Goal: Task Accomplishment & Management: Use online tool/utility

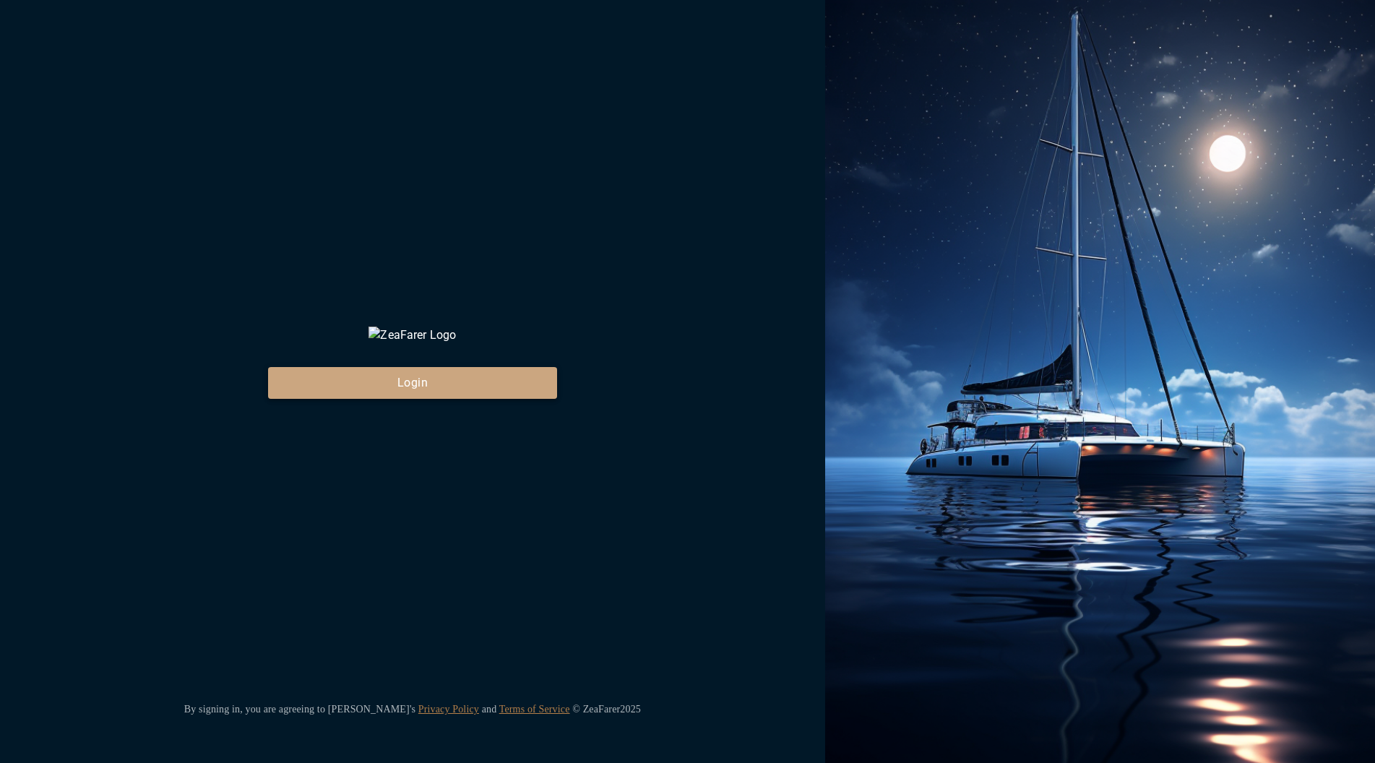
click at [465, 399] on button "Login" at bounding box center [412, 383] width 289 height 32
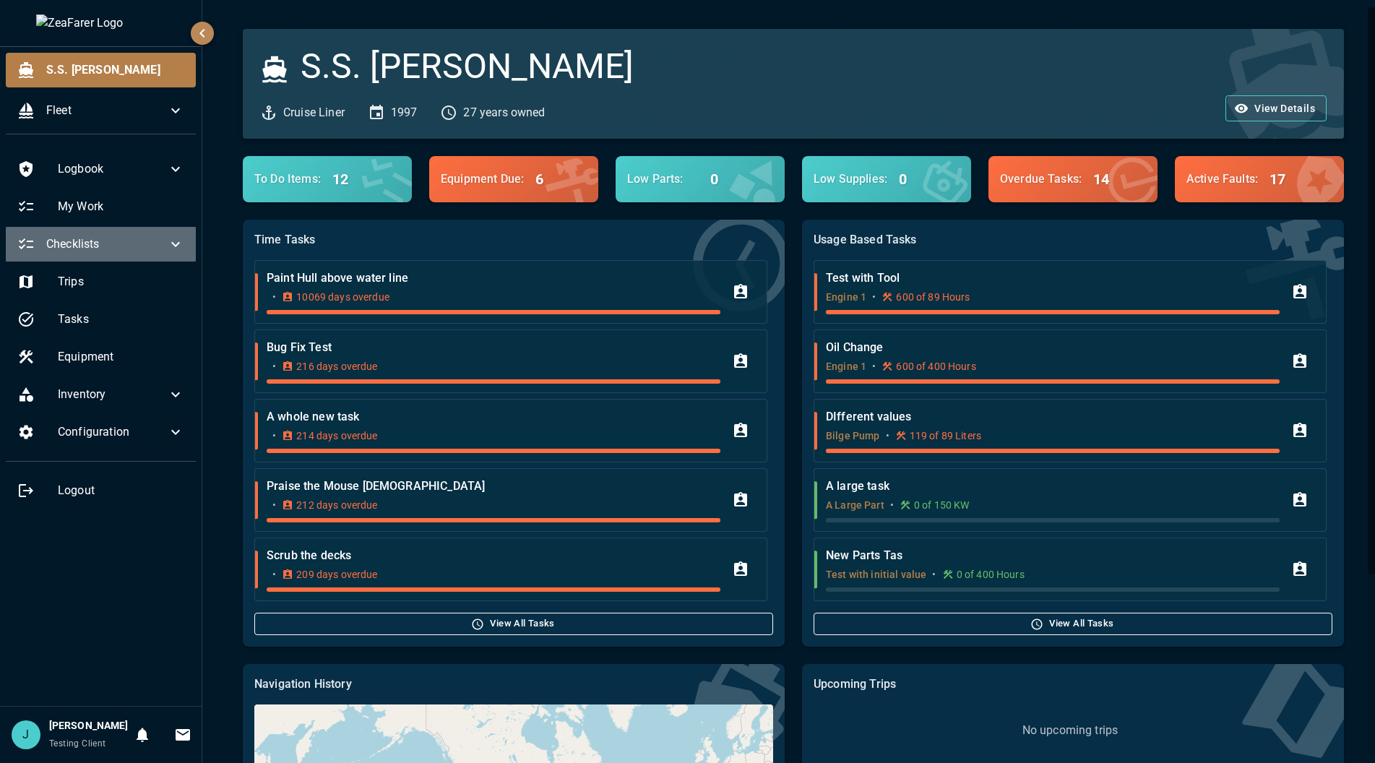
click at [136, 236] on span "Checklists" at bounding box center [106, 243] width 121 height 17
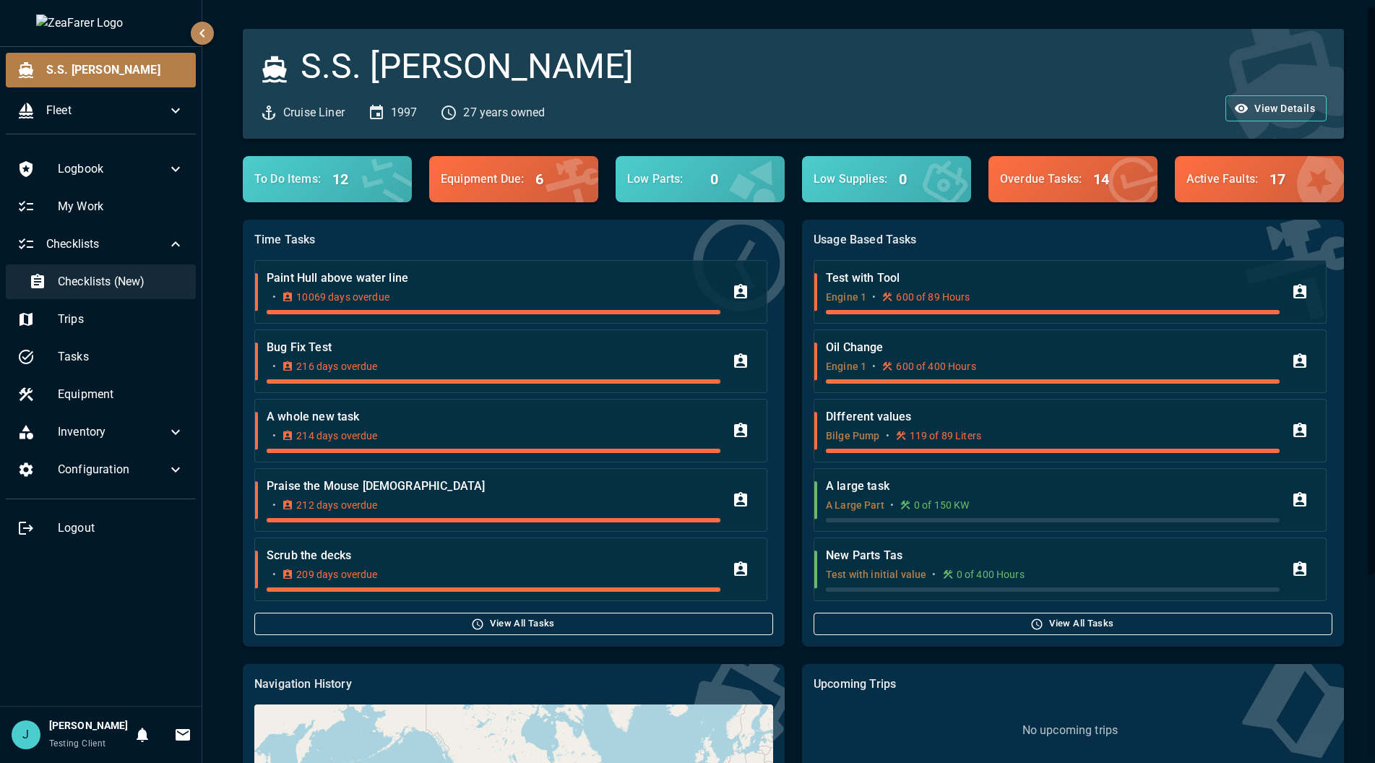
click at [121, 284] on span "Checklists (New)" at bounding box center [121, 281] width 126 height 17
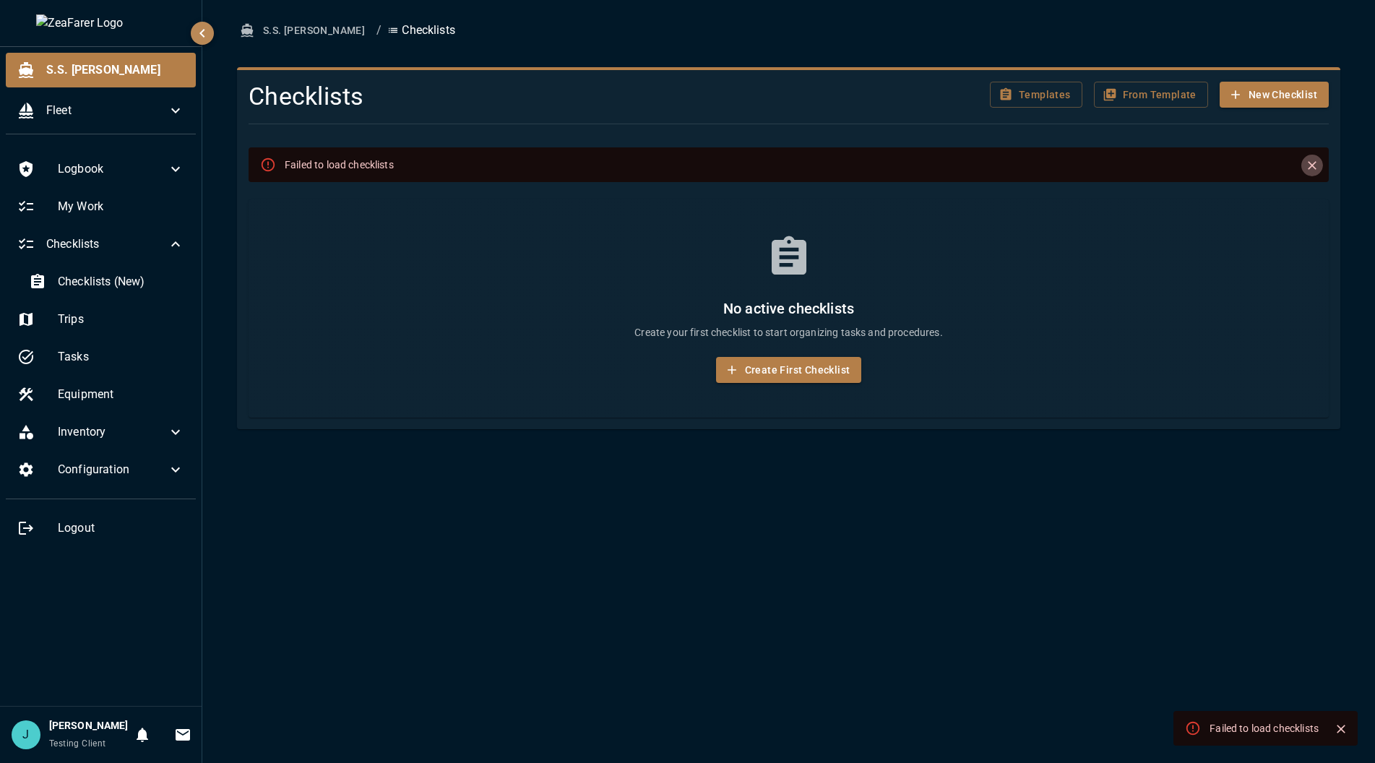
click at [1315, 169] on icon "Close" at bounding box center [1312, 165] width 14 height 14
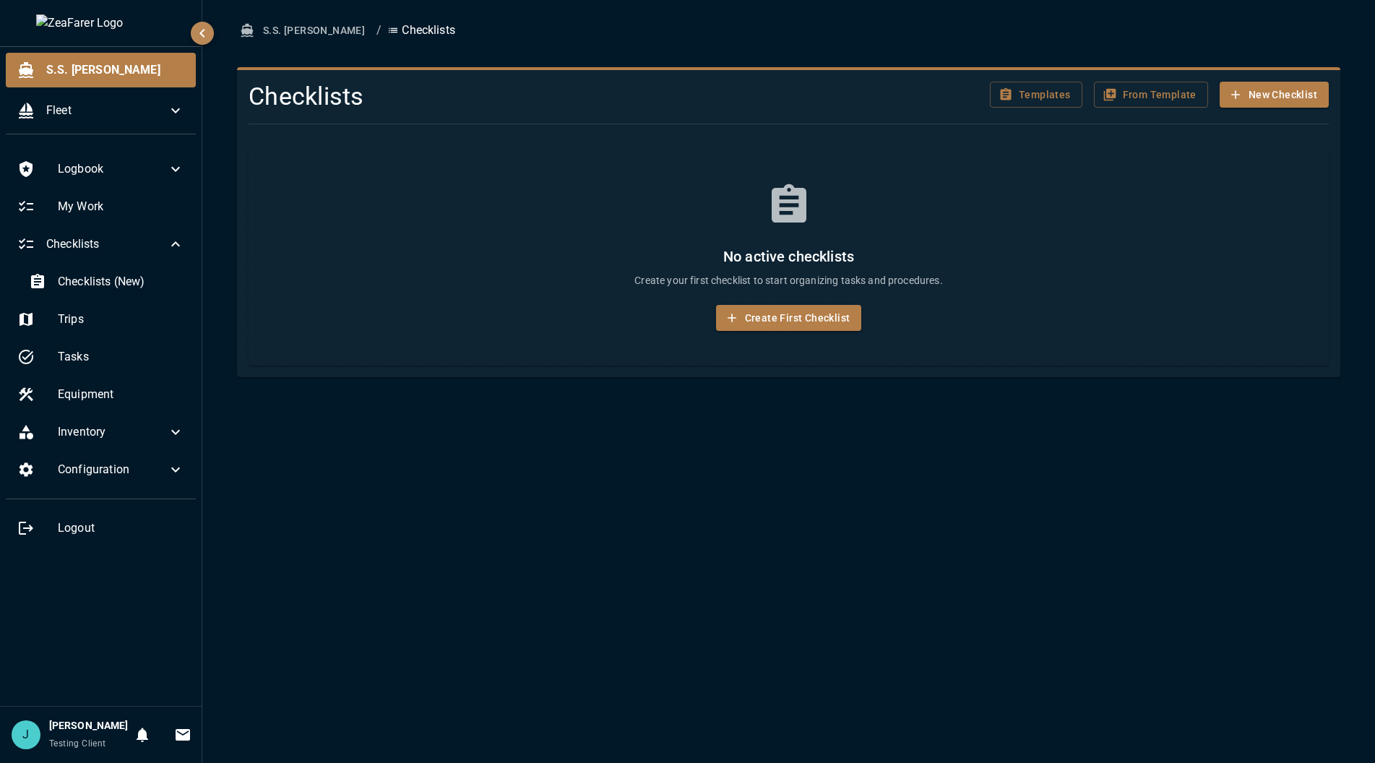
click at [1058, 480] on div "S.S. [PERSON_NAME] / Checklists Checklists Templates From Template New Checklis…" at bounding box center [788, 381] width 1172 height 763
click at [1053, 399] on div "S.S. [PERSON_NAME] / Checklists Checklists Templates From Template New Checklis…" at bounding box center [788, 381] width 1172 height 763
click at [103, 280] on span "Checklists (New)" at bounding box center [121, 281] width 126 height 17
click at [111, 207] on span "My Work" at bounding box center [121, 206] width 126 height 17
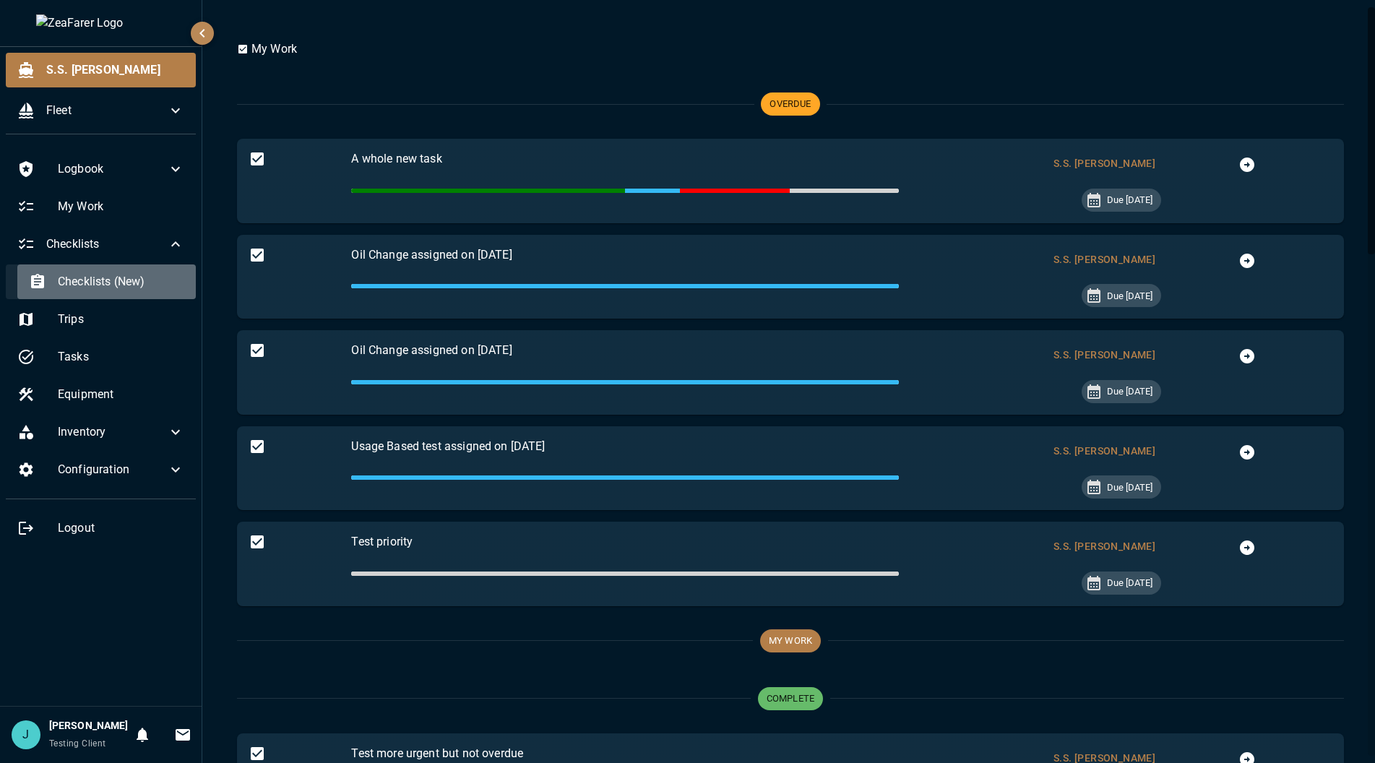
click at [100, 280] on span "Checklists (New)" at bounding box center [121, 281] width 126 height 17
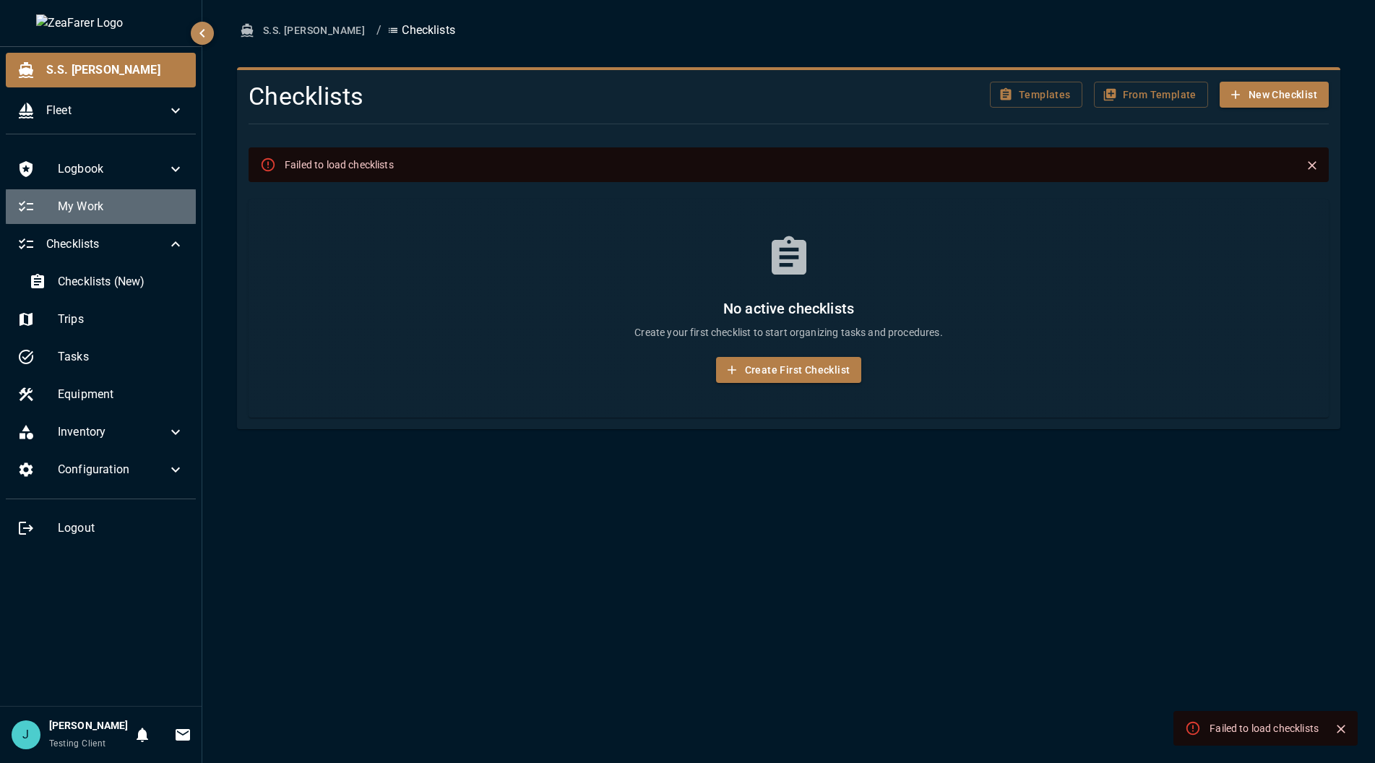
click at [100, 209] on span "My Work" at bounding box center [121, 206] width 126 height 17
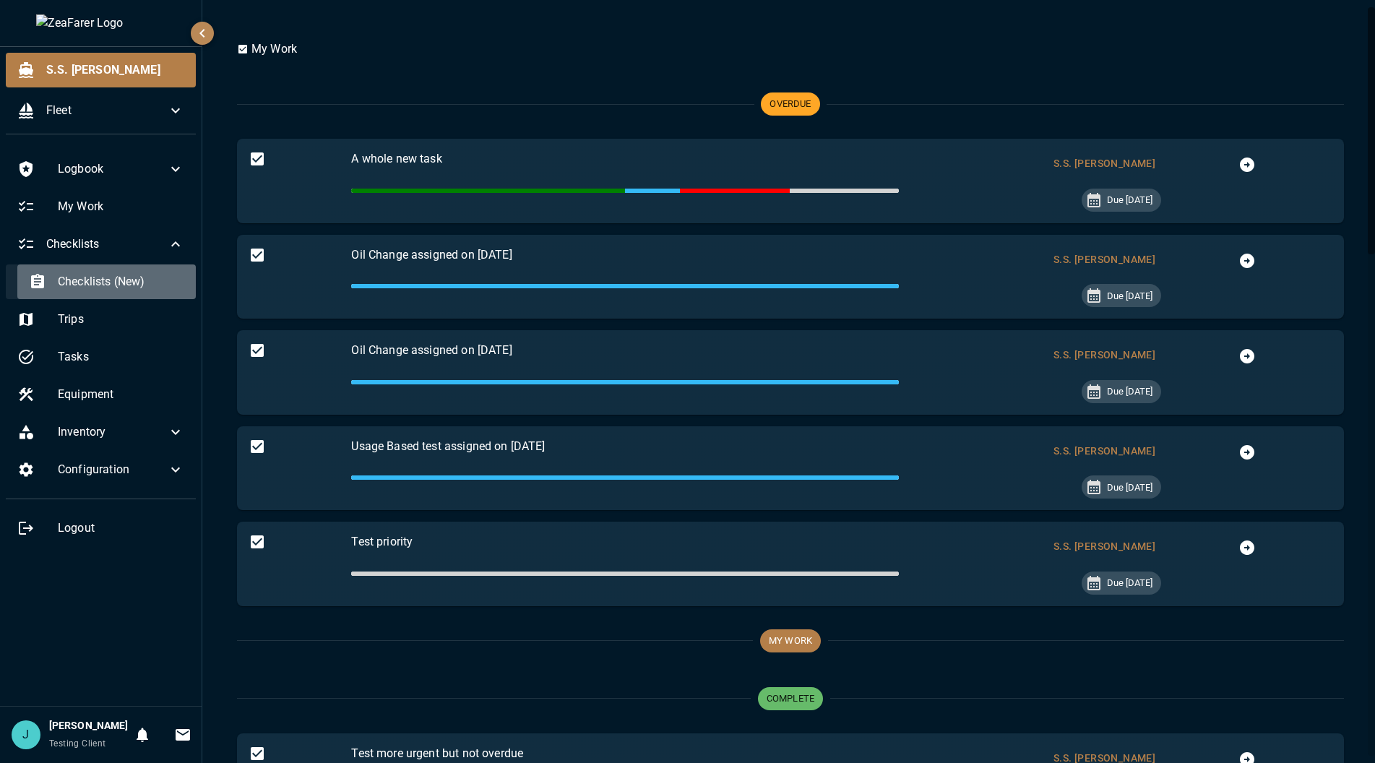
click at [79, 280] on span "Checklists (New)" at bounding box center [121, 281] width 126 height 17
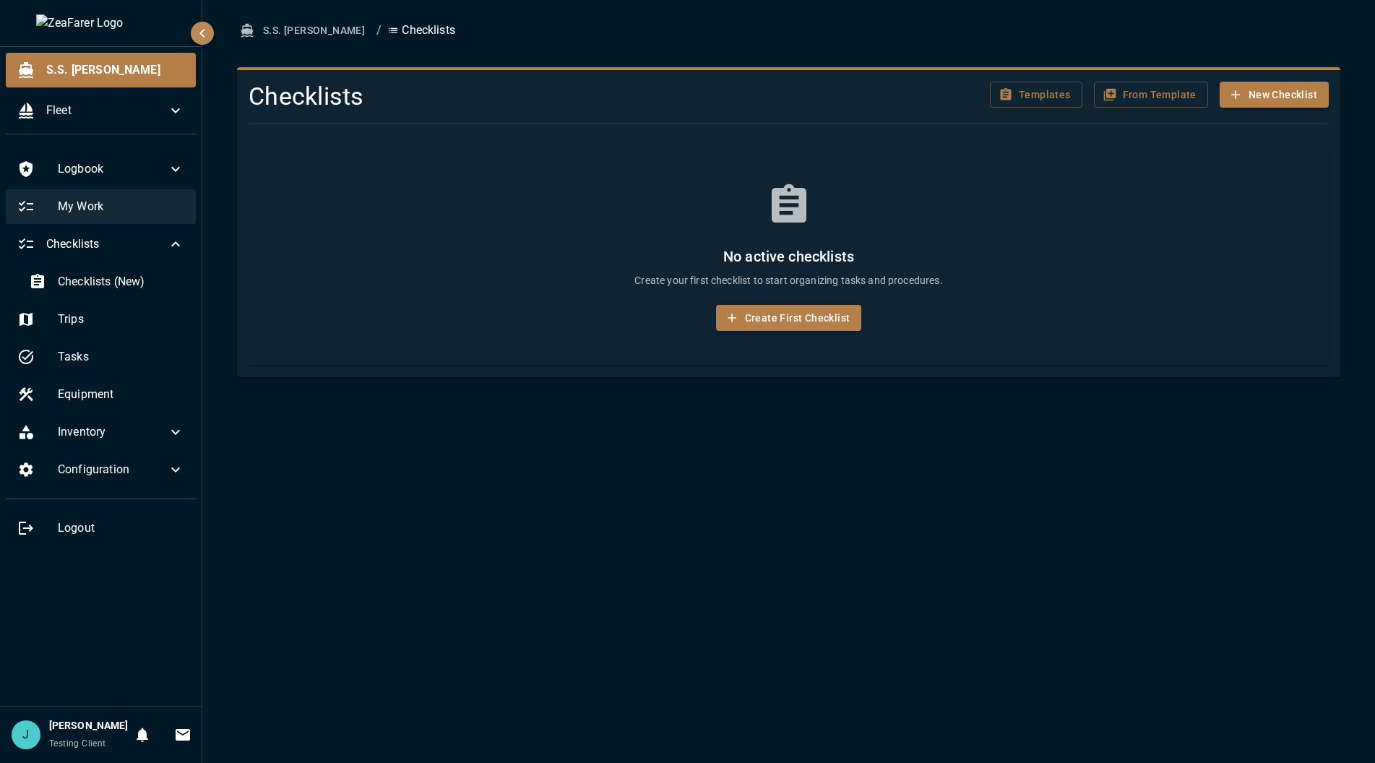
click at [100, 199] on span "My Work" at bounding box center [121, 206] width 126 height 17
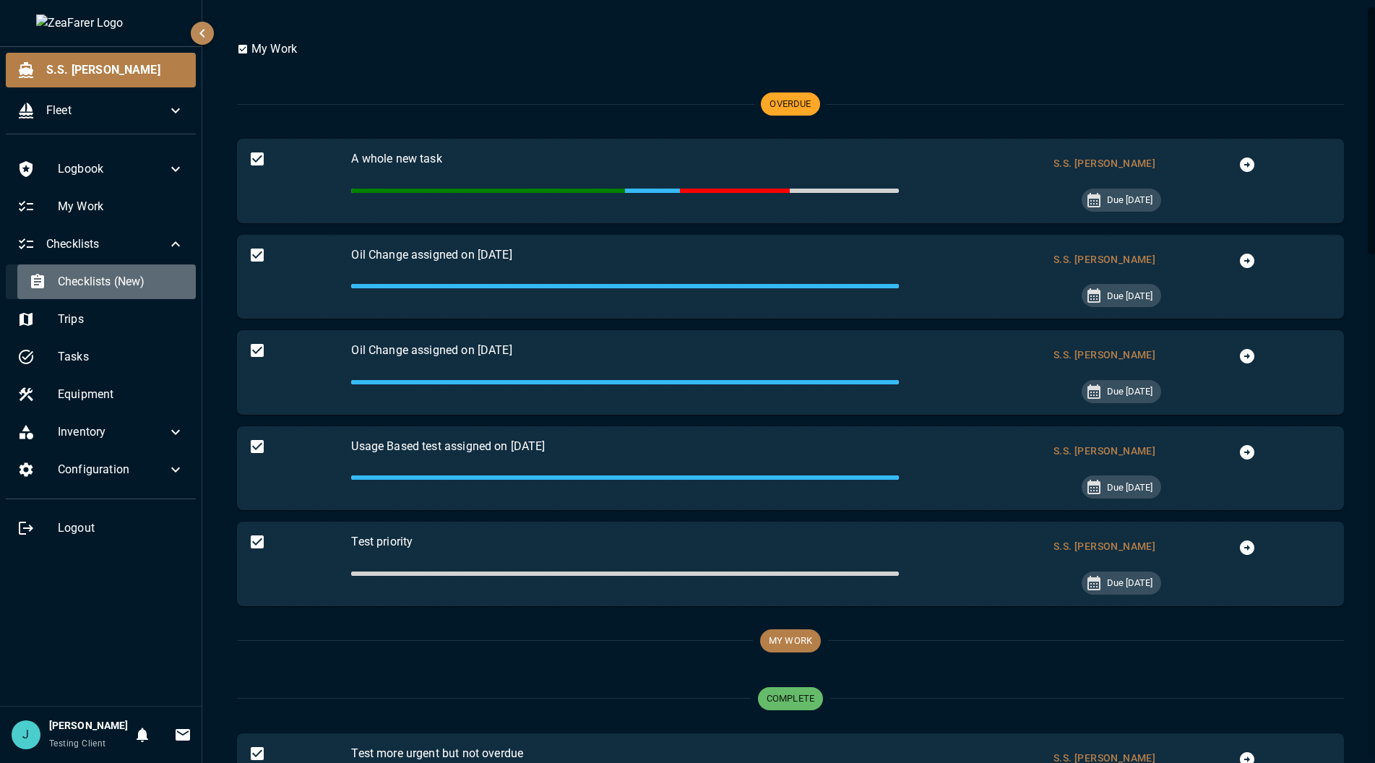
click at [90, 283] on span "Checklists (New)" at bounding box center [121, 281] width 126 height 17
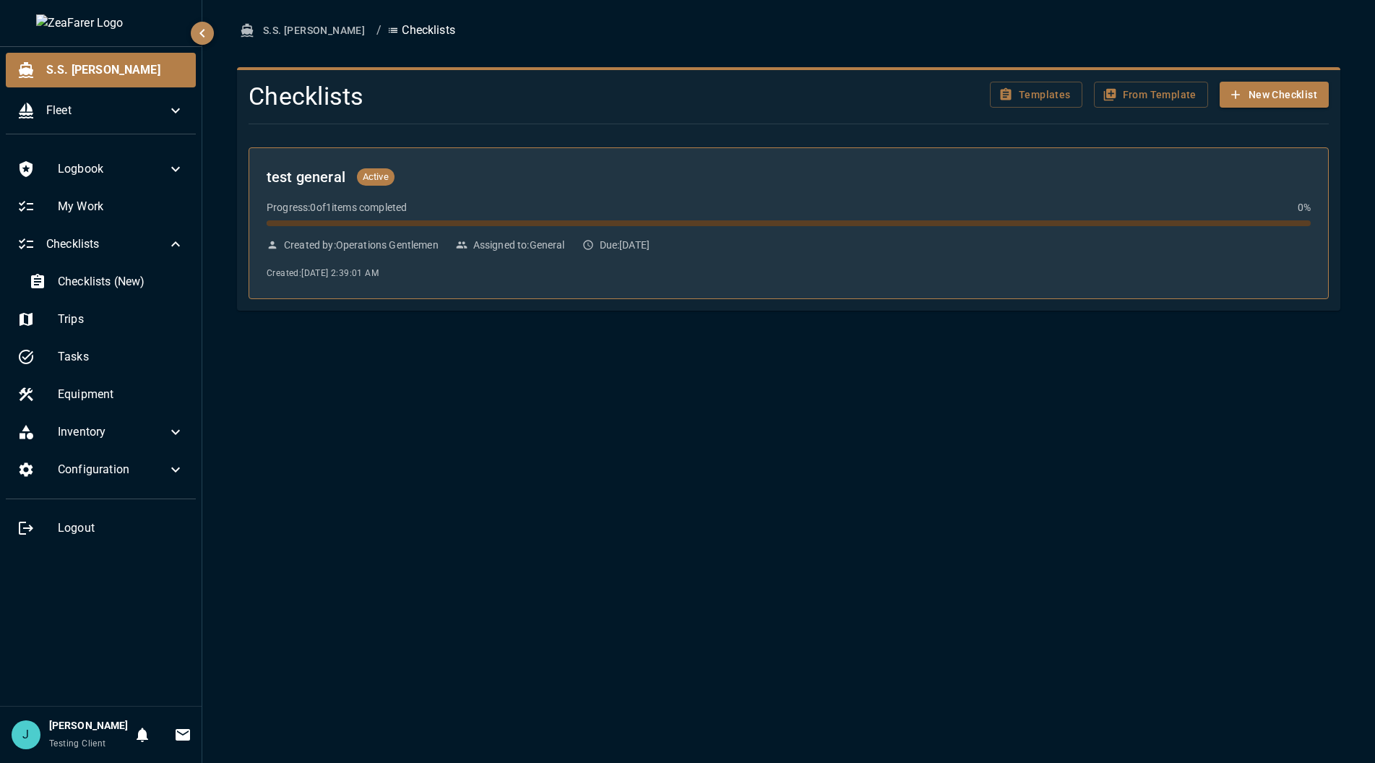
click at [886, 234] on div "test general Active Progress: 0 of 1 items completed 0 % Created by: Operations…" at bounding box center [789, 223] width 1044 height 116
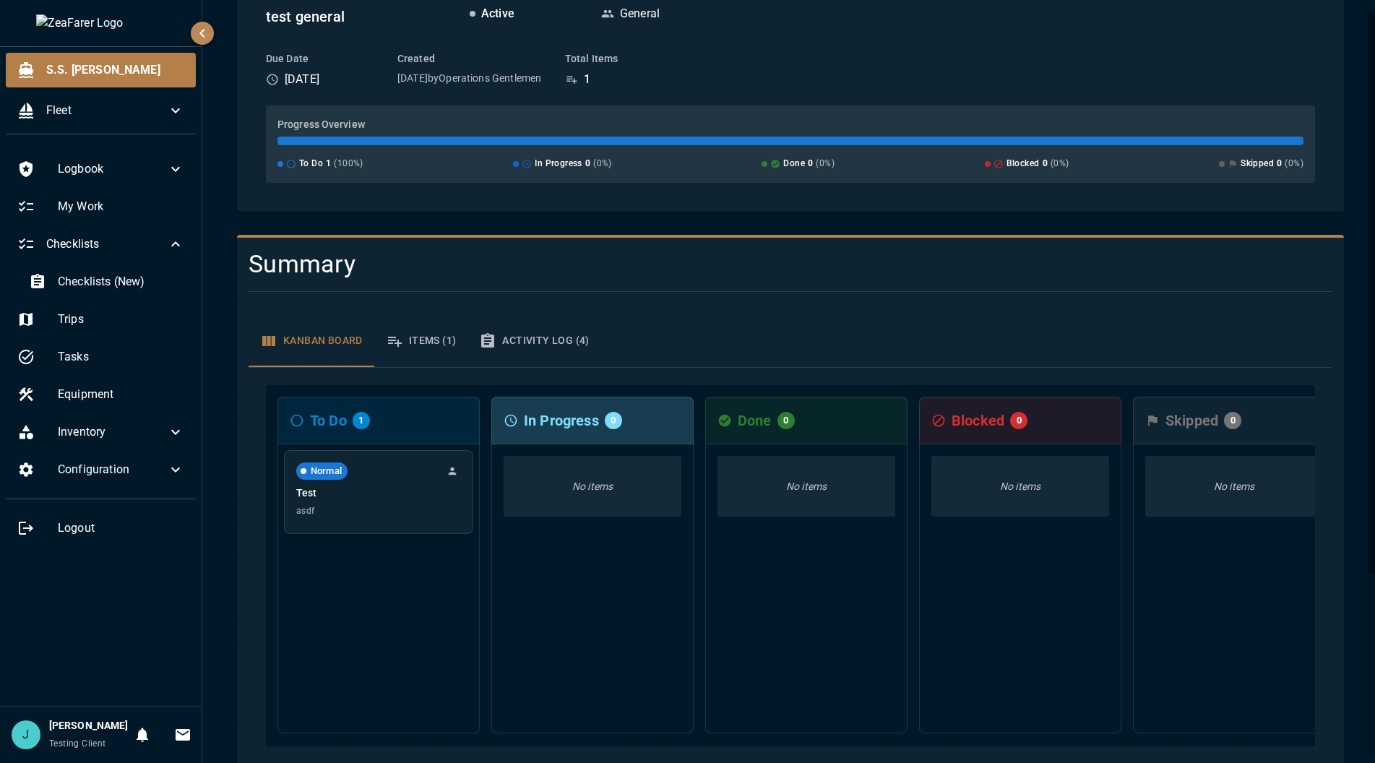
scroll to position [254, 0]
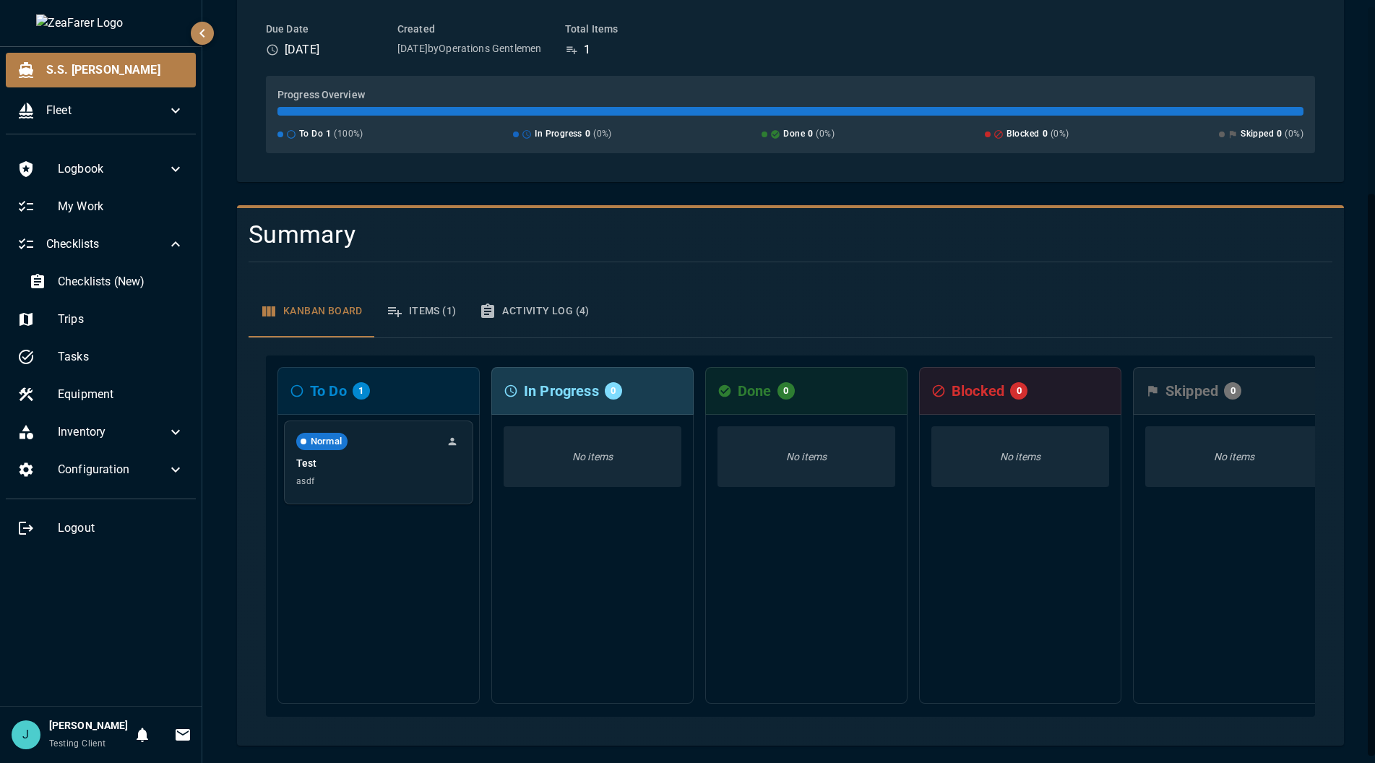
click at [561, 303] on button "Activity Log (4)" at bounding box center [533, 311] width 133 height 52
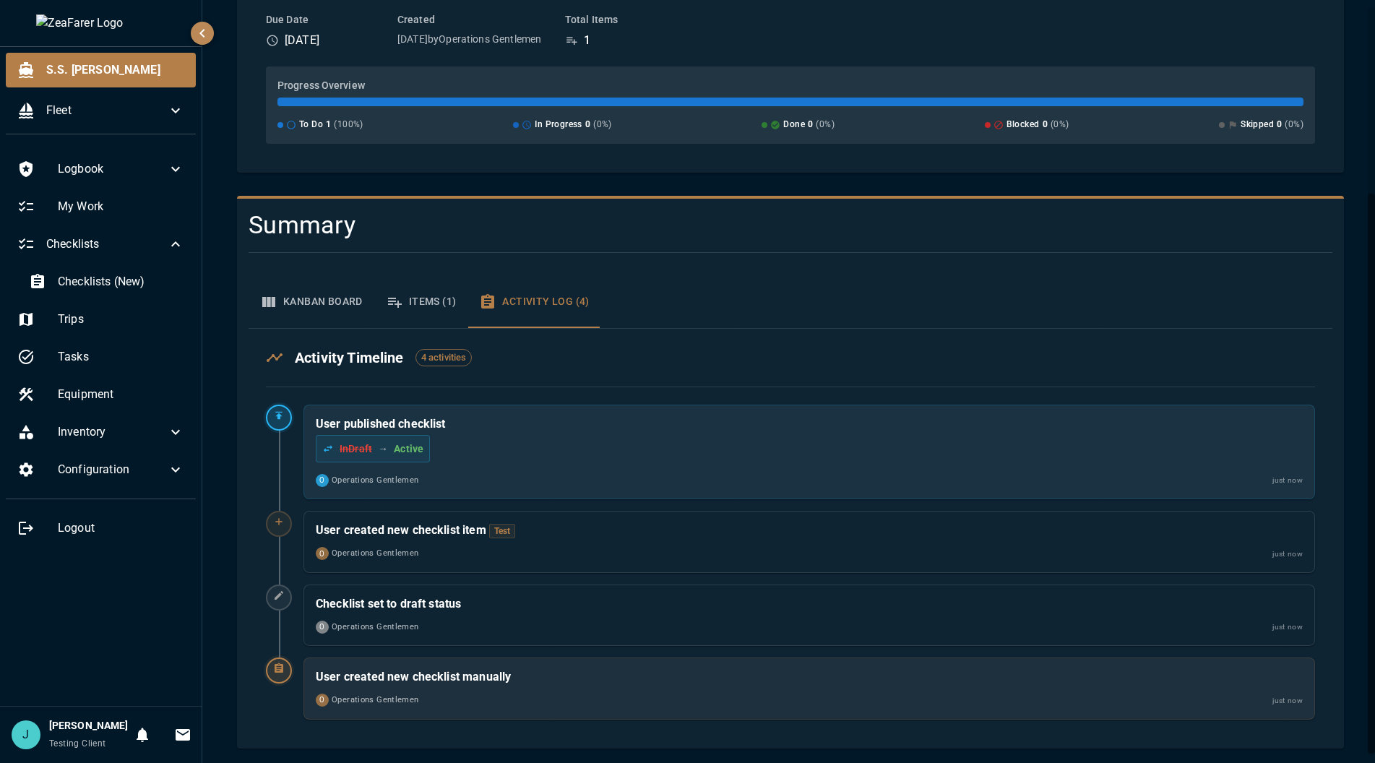
click at [264, 287] on button "Kanban Board" at bounding box center [311, 302] width 126 height 52
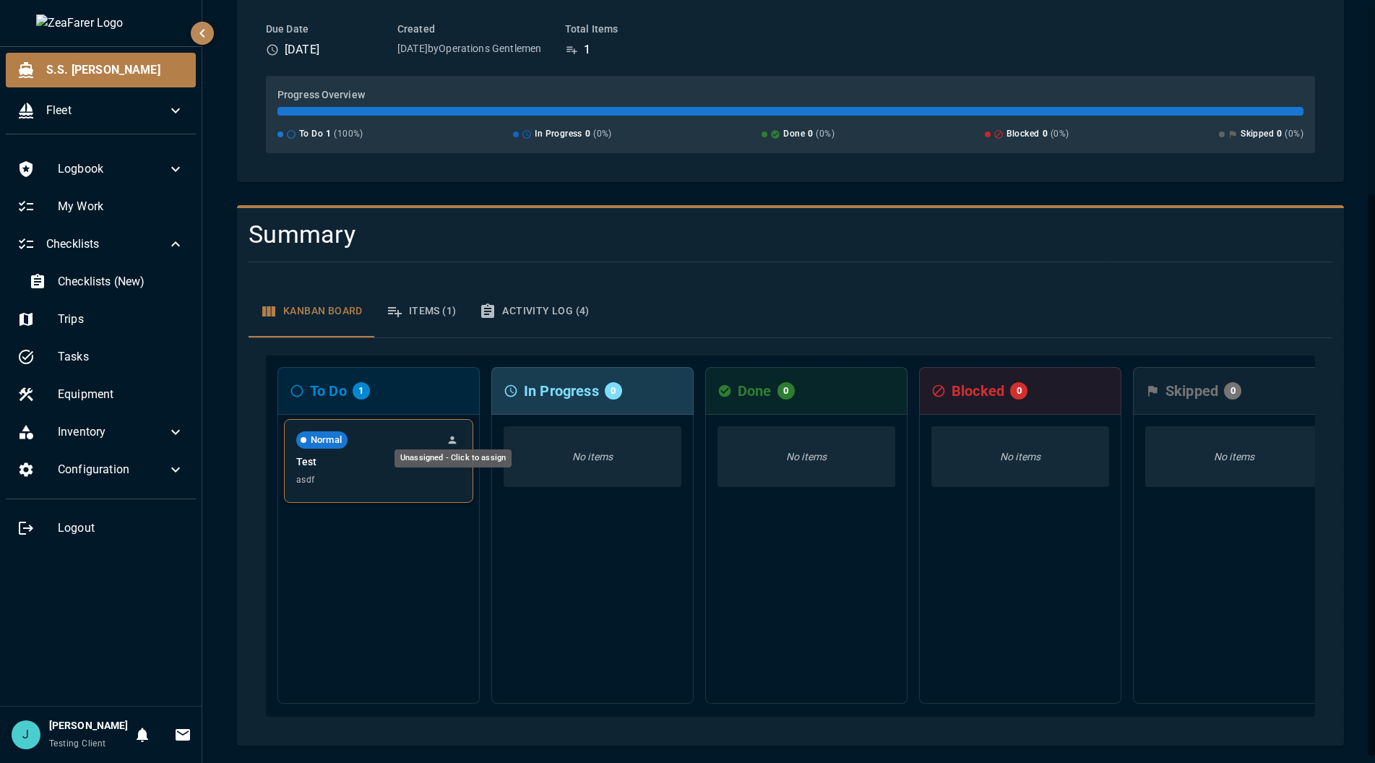
click at [459, 433] on button "Unassigned - Click to assign" at bounding box center [452, 439] width 17 height 17
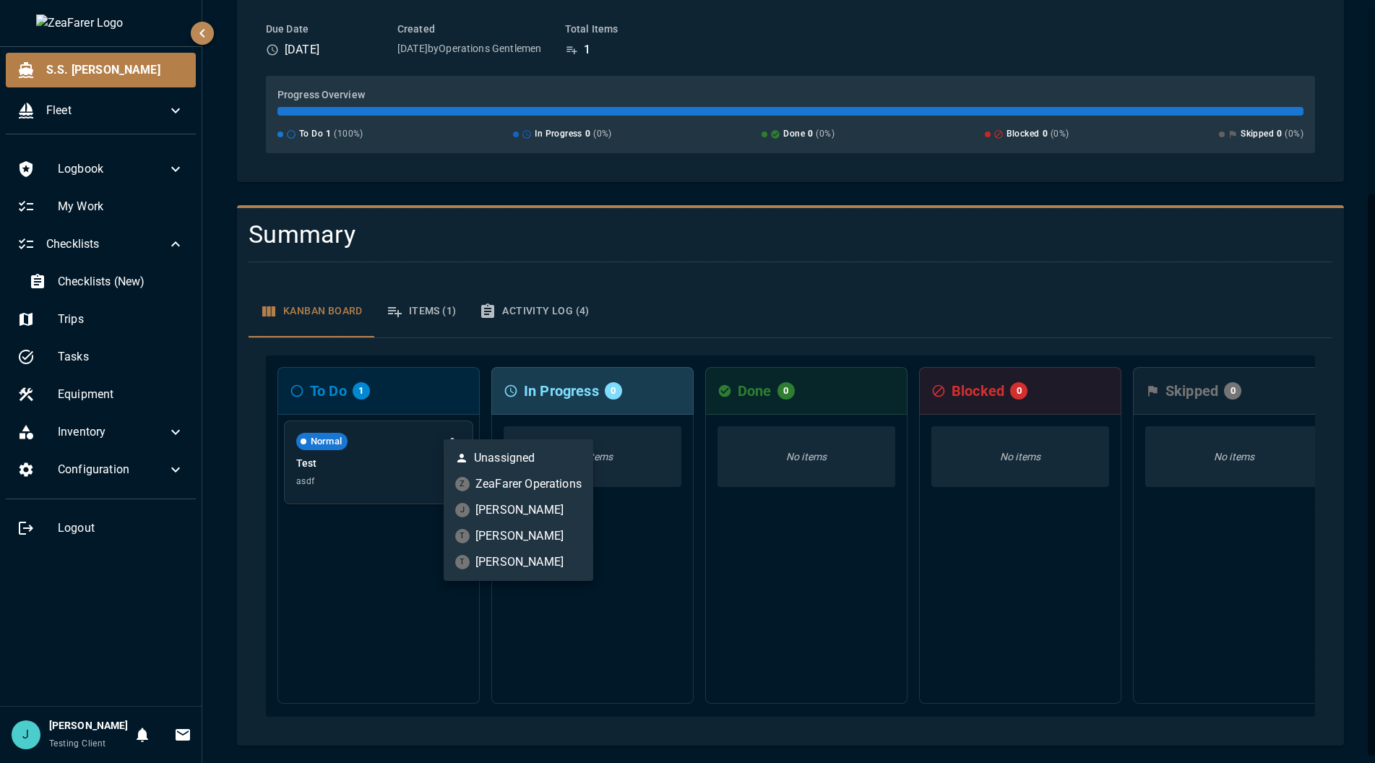
click at [397, 449] on div at bounding box center [687, 381] width 1375 height 763
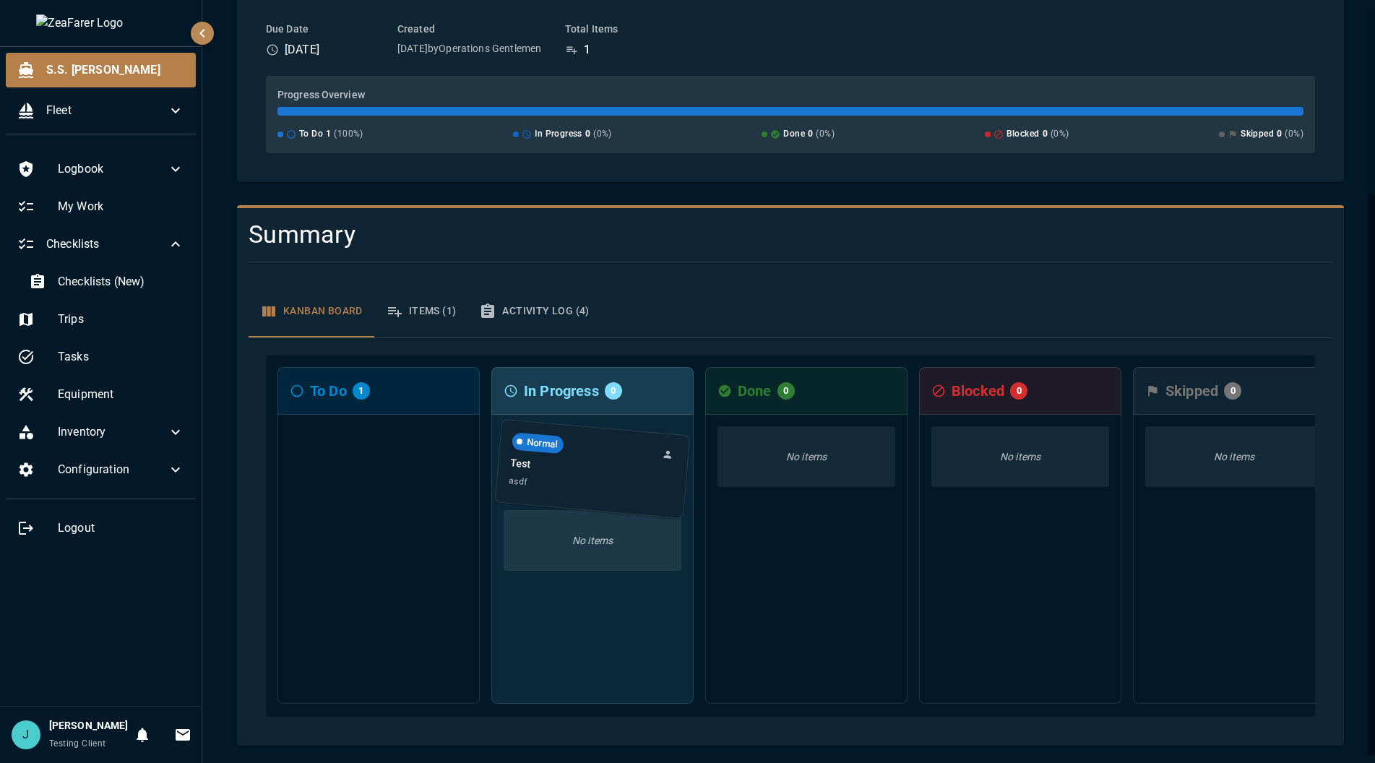
drag, startPoint x: 384, startPoint y: 461, endPoint x: 604, endPoint y: 480, distance: 220.5
click at [604, 480] on div "To Do 1 Normal Test asdf In Progress 0 No items Done 0 No items Blocked 0 No it…" at bounding box center [790, 535] width 1049 height 361
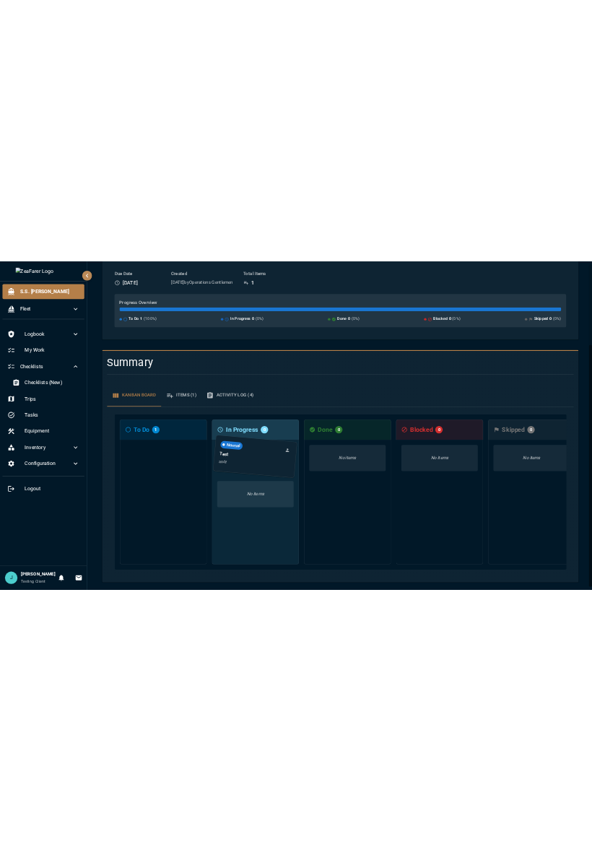
scroll to position [0, 0]
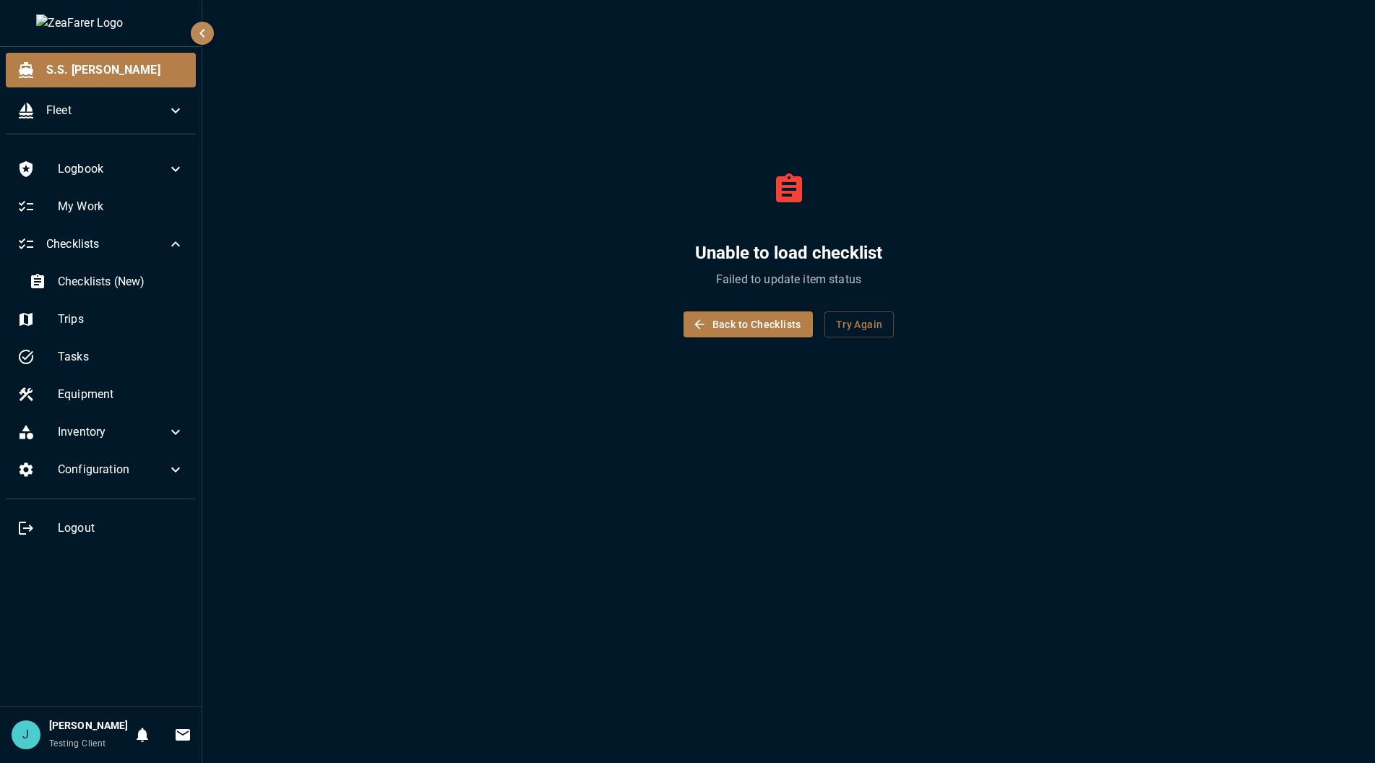
click at [1247, 397] on div "Unable to load checklist Failed to update item status Back to Checklists Try Ag…" at bounding box center [788, 246] width 1103 height 458
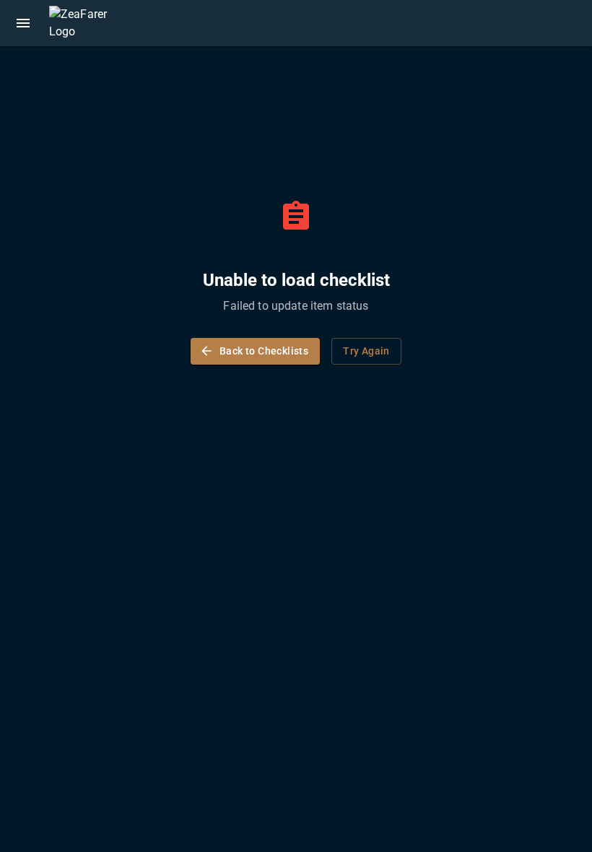
click at [350, 347] on button "Try Again" at bounding box center [367, 351] width 70 height 27
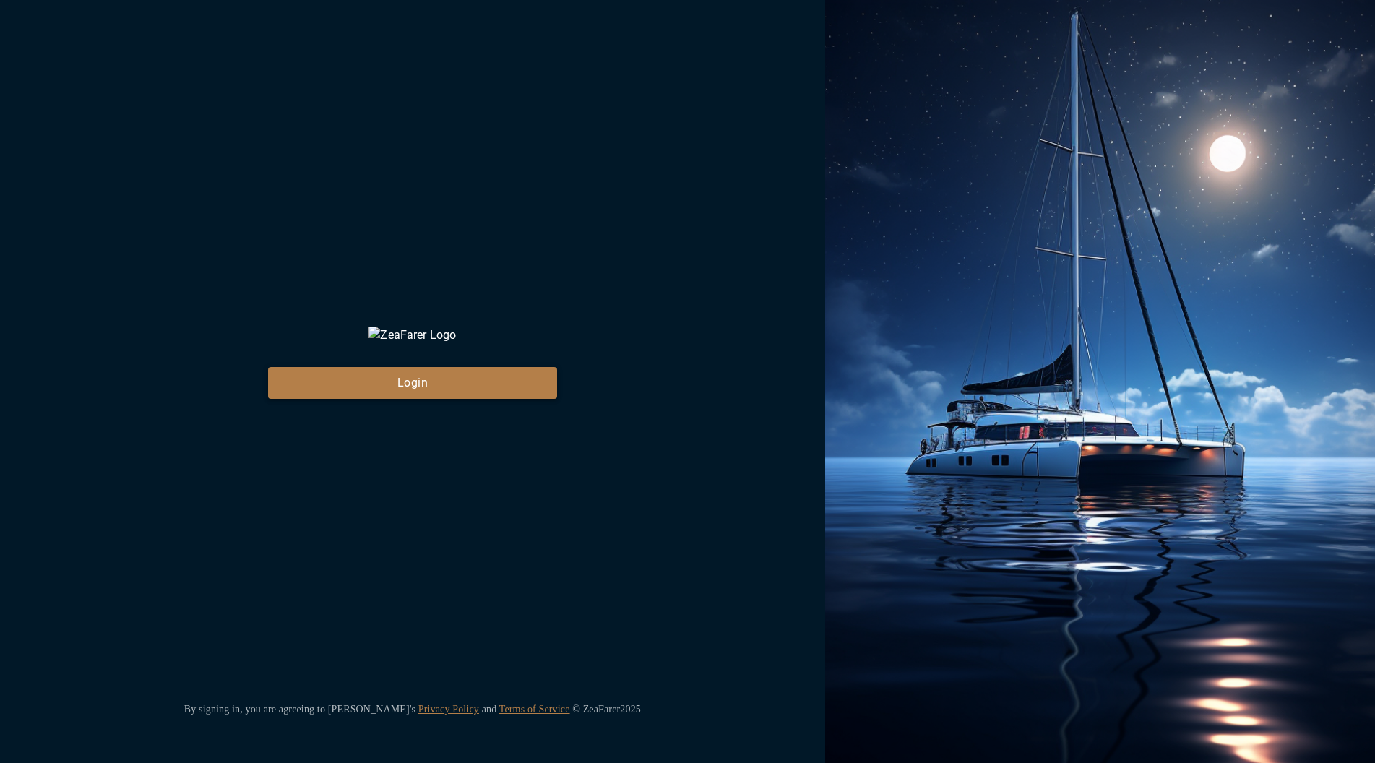
click at [537, 399] on button "Login" at bounding box center [412, 383] width 289 height 32
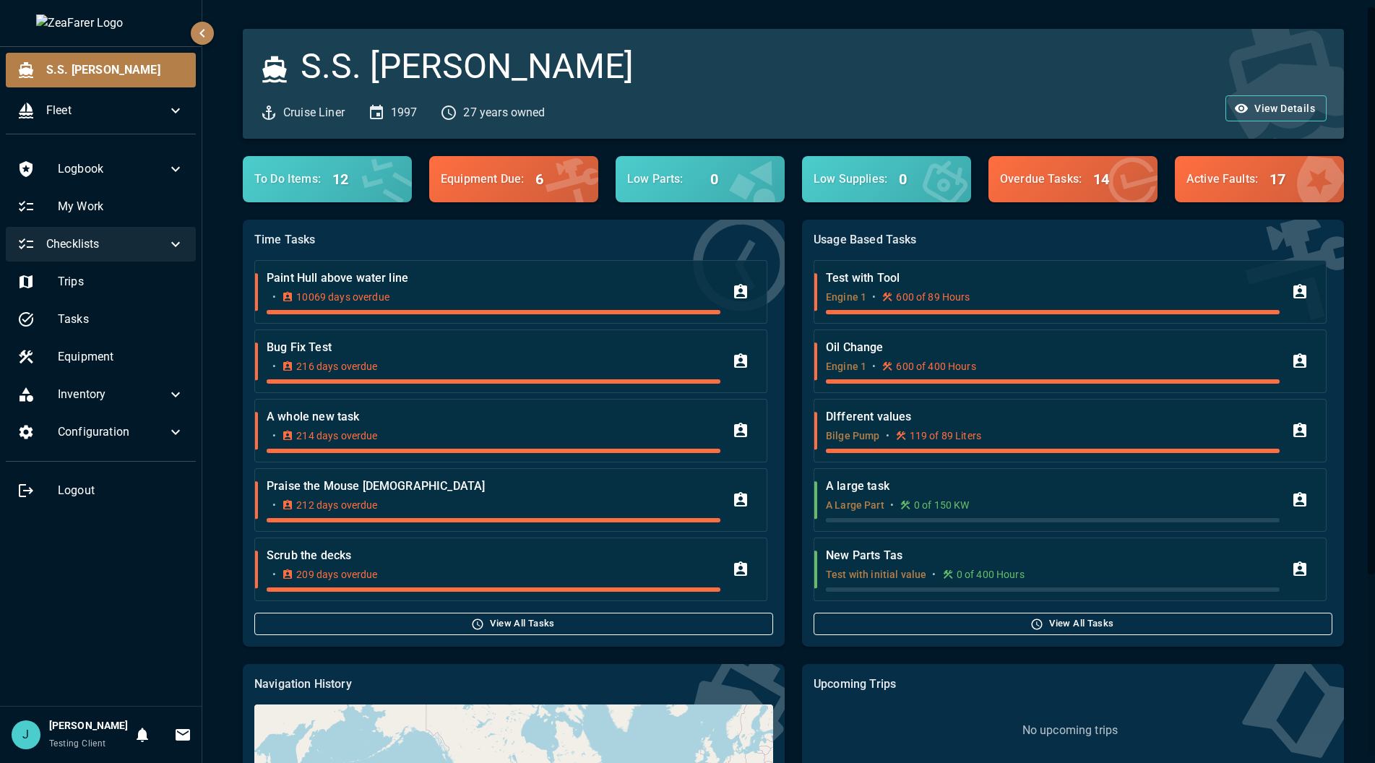
click at [131, 244] on span "Checklists" at bounding box center [106, 243] width 121 height 17
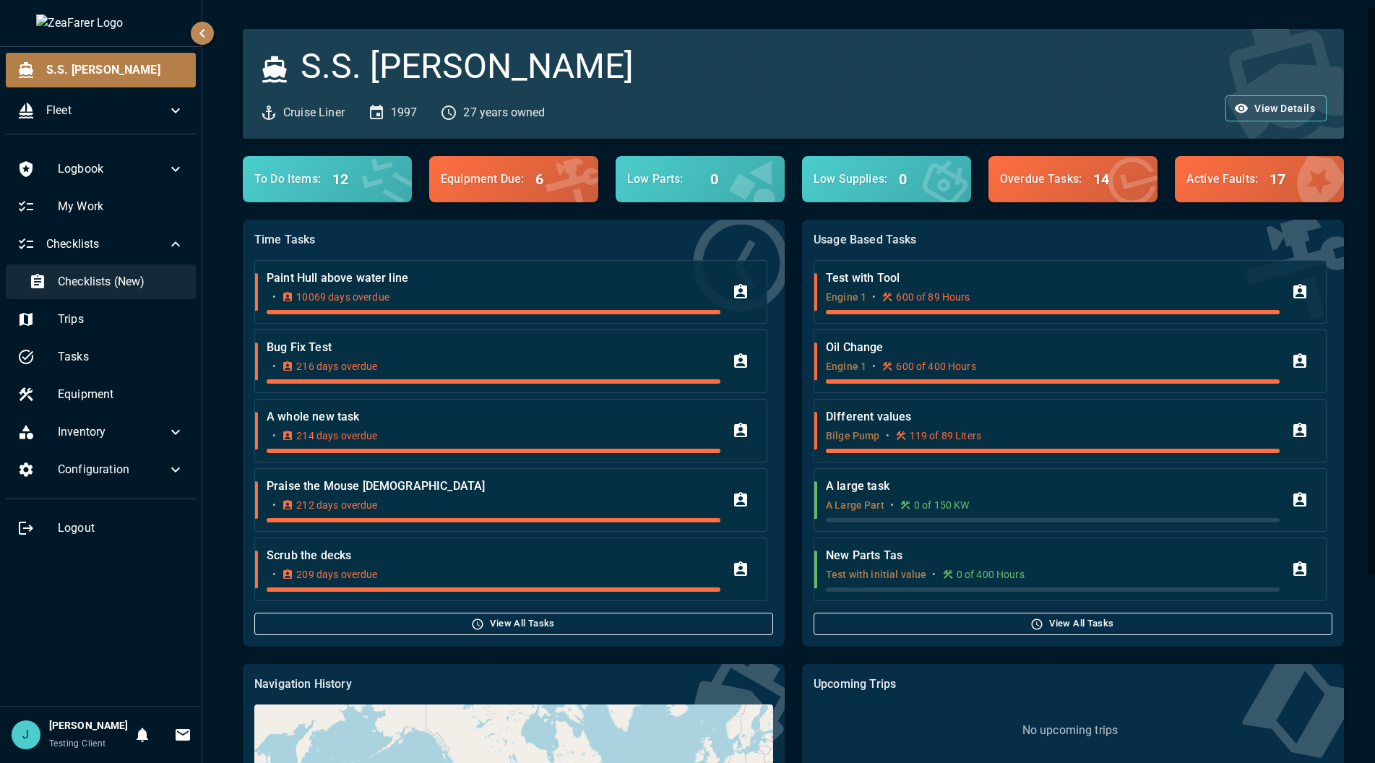
click at [95, 284] on span "Checklists (New)" at bounding box center [121, 281] width 126 height 17
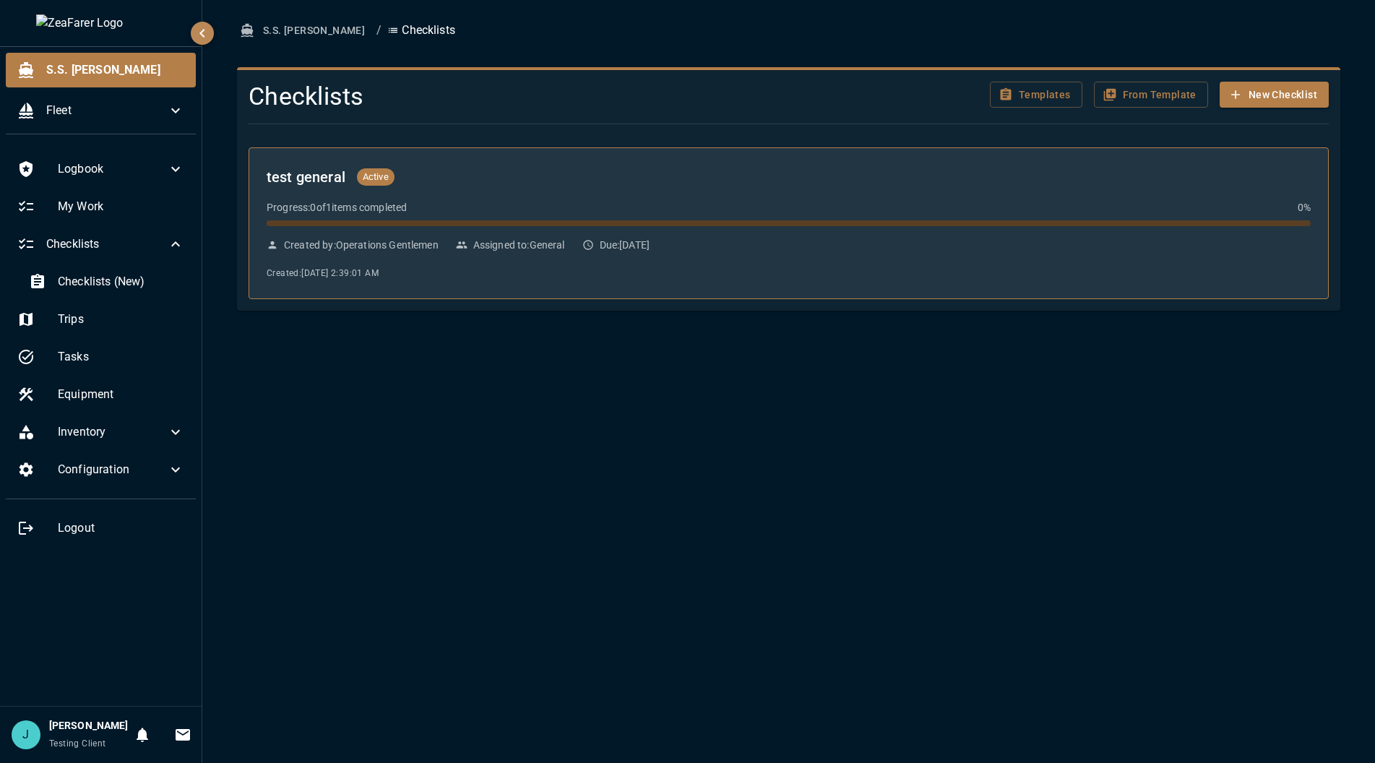
click at [602, 238] on div "Due: 8/21/2025" at bounding box center [616, 245] width 68 height 14
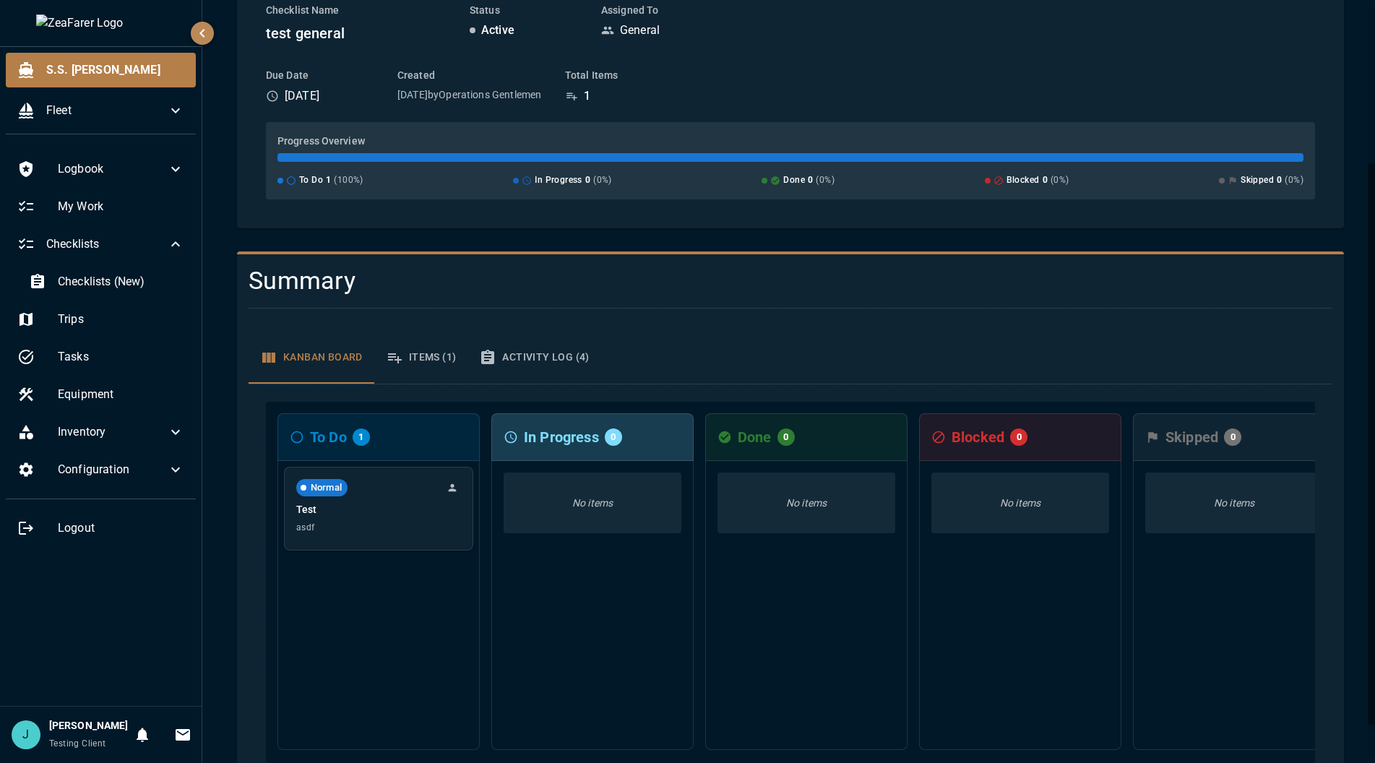
scroll to position [217, 0]
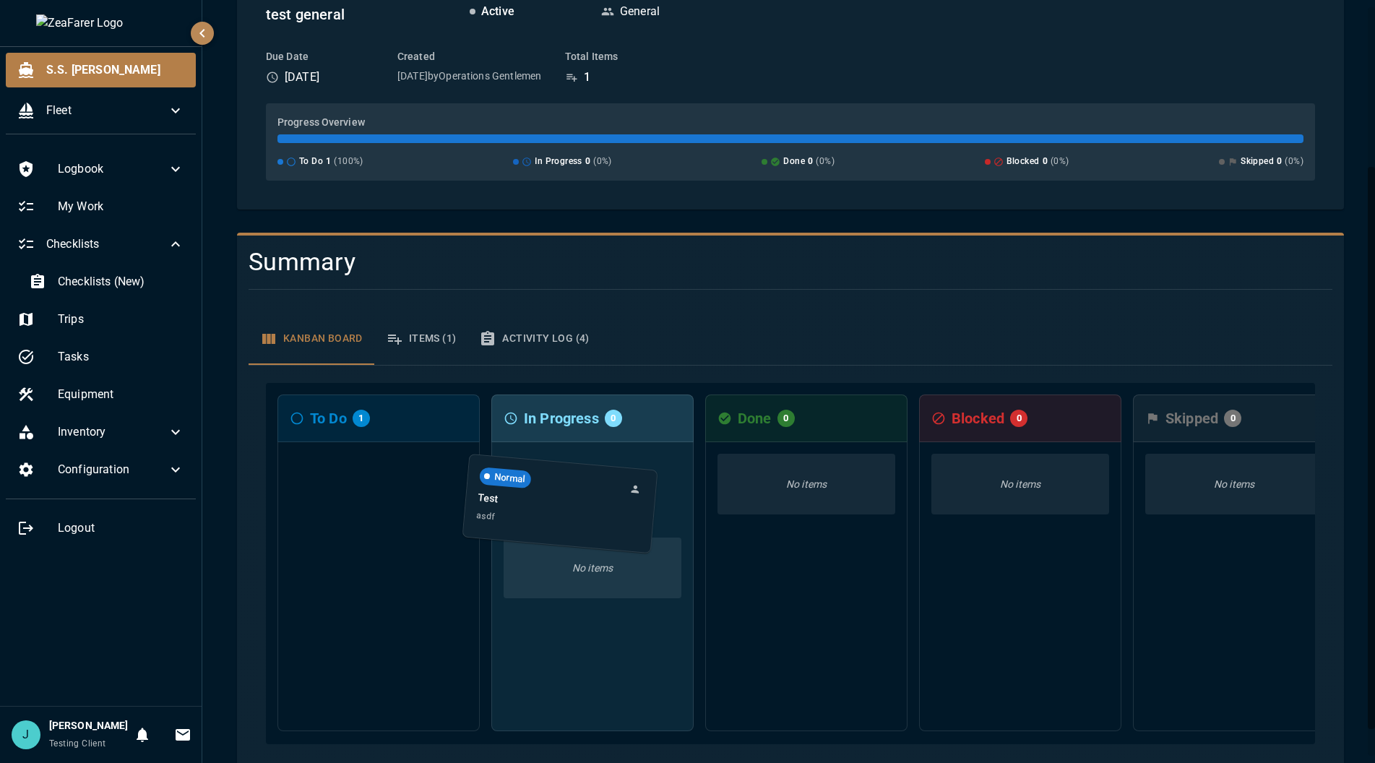
drag, startPoint x: 386, startPoint y: 492, endPoint x: 579, endPoint y: 504, distance: 192.5
click at [571, 507] on div "To Do 1 Normal Test asdf In Progress 0 No items Done 0 No items Blocked 0 No it…" at bounding box center [790, 563] width 1049 height 361
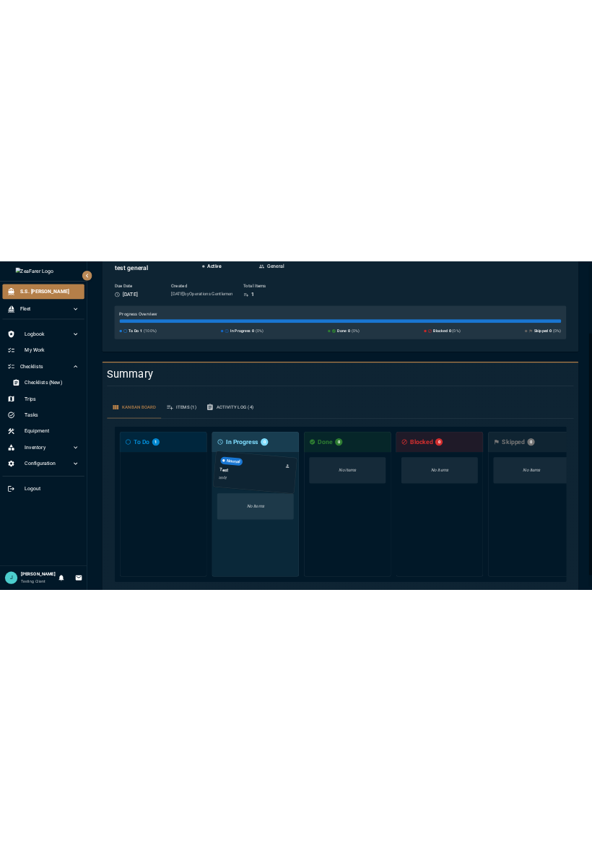
scroll to position [0, 0]
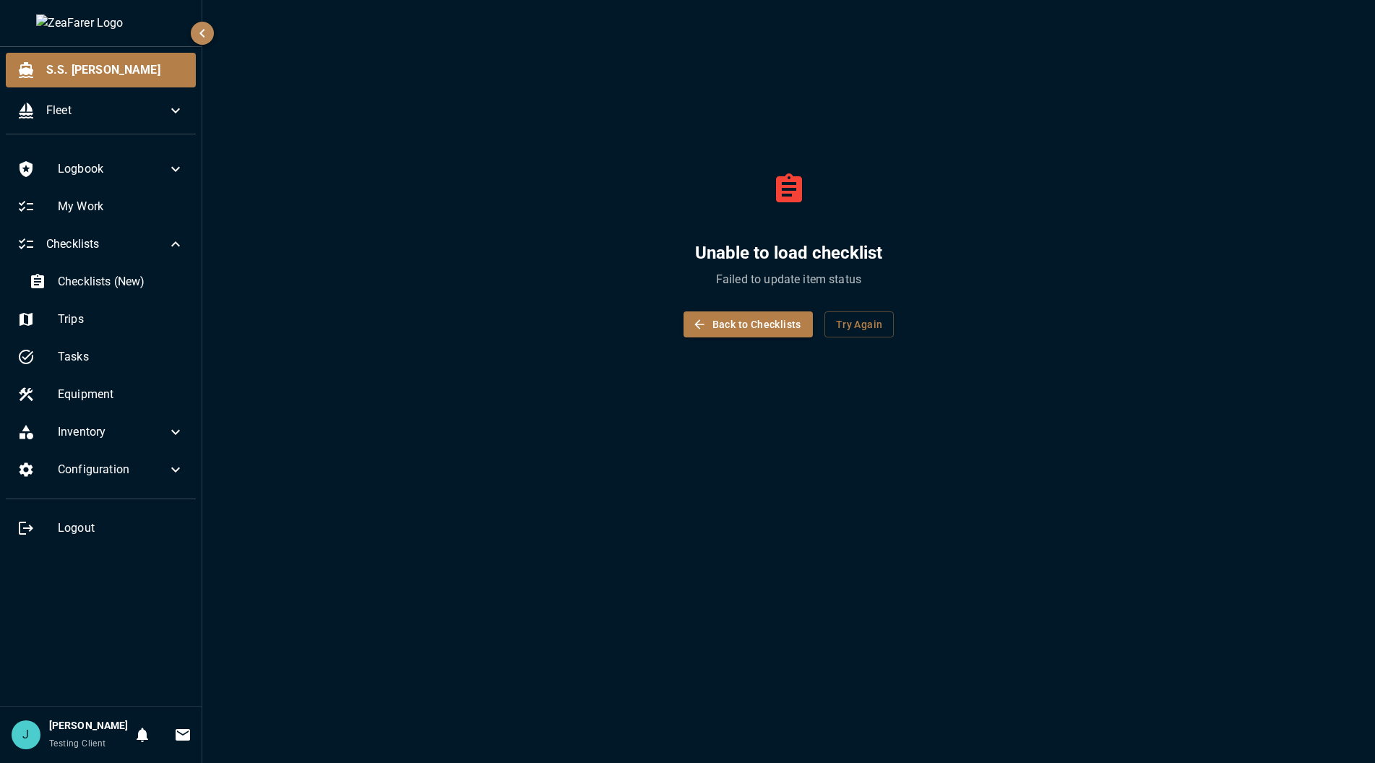
click at [1057, 519] on div "Unable to load checklist Failed to update item status Back to Checklists Try Ag…" at bounding box center [788, 381] width 1172 height 763
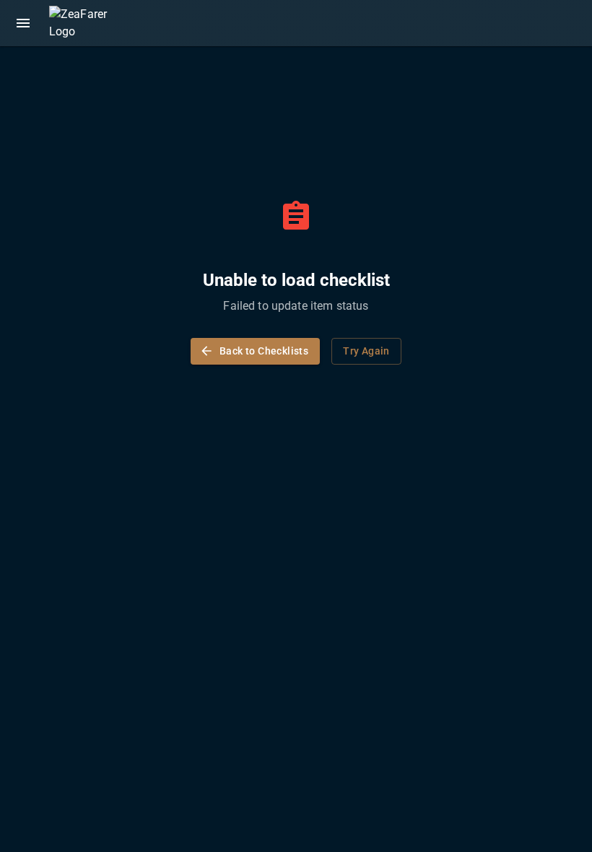
click at [267, 351] on button "Back to Checklists" at bounding box center [255, 351] width 129 height 27
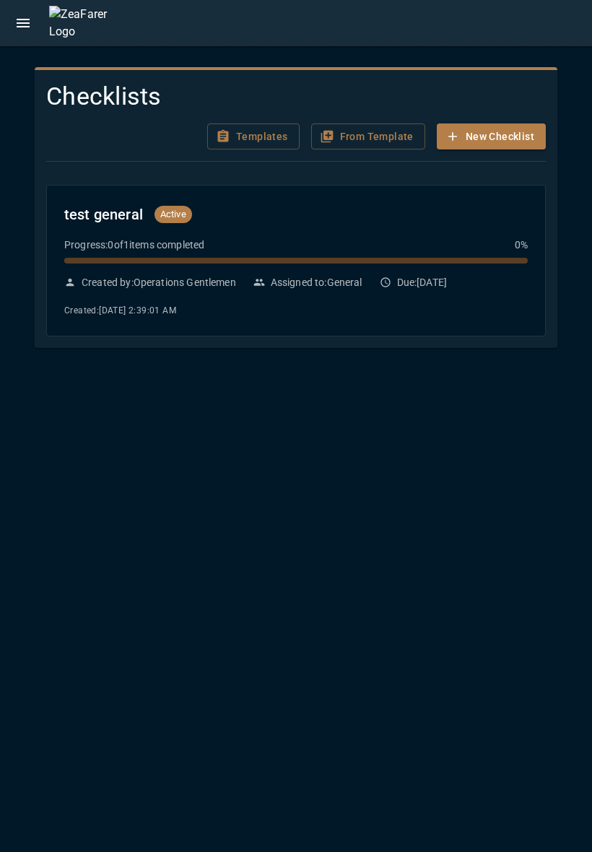
click at [285, 251] on div "Progress: 0 of 1 items completed 0 %" at bounding box center [296, 245] width 464 height 14
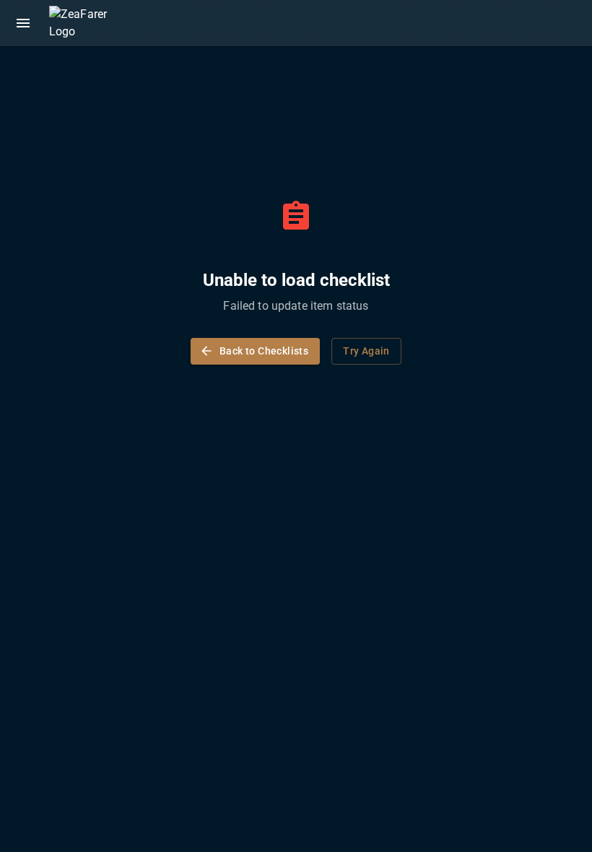
click at [264, 353] on button "Back to Checklists" at bounding box center [255, 351] width 129 height 27
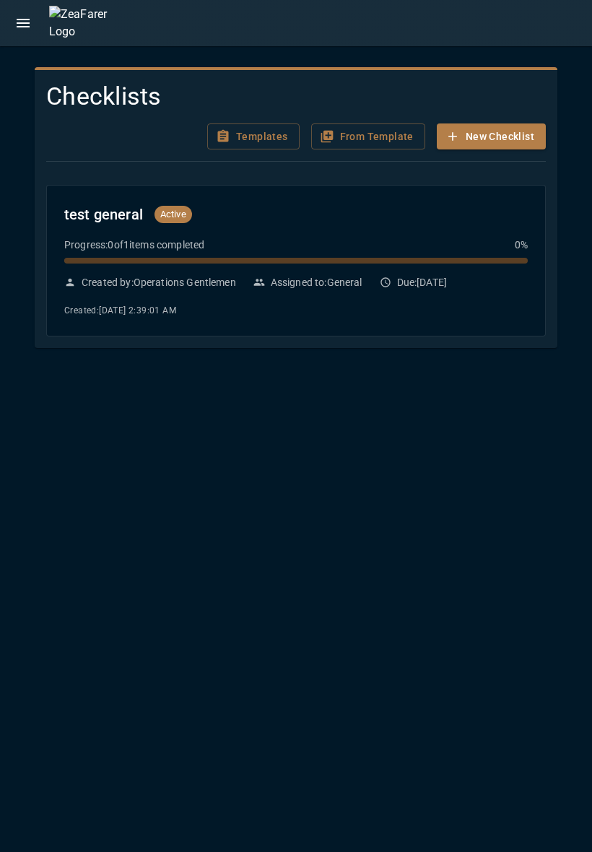
click at [321, 251] on div "Progress: 0 of 1 items completed 0 %" at bounding box center [296, 245] width 464 height 14
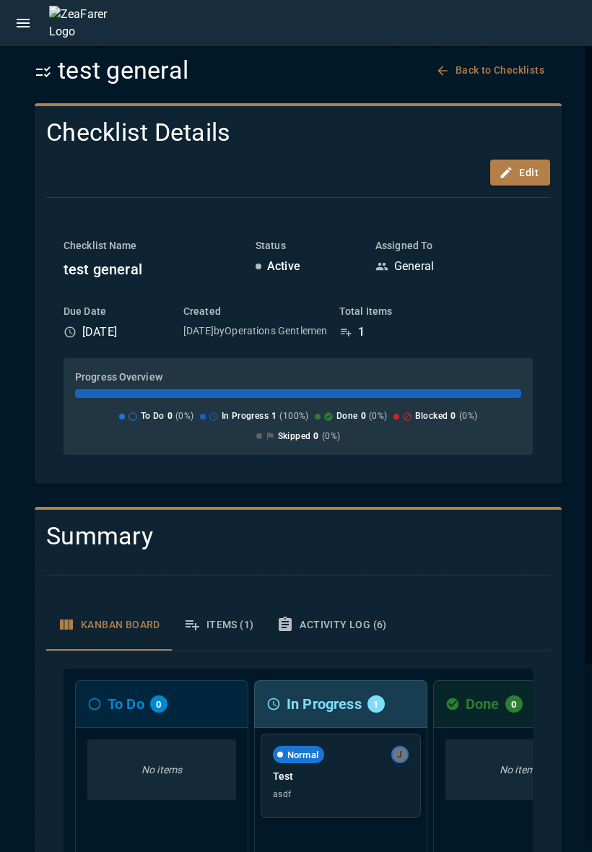
click at [298, 640] on button "Activity Log (6)" at bounding box center [331, 625] width 133 height 52
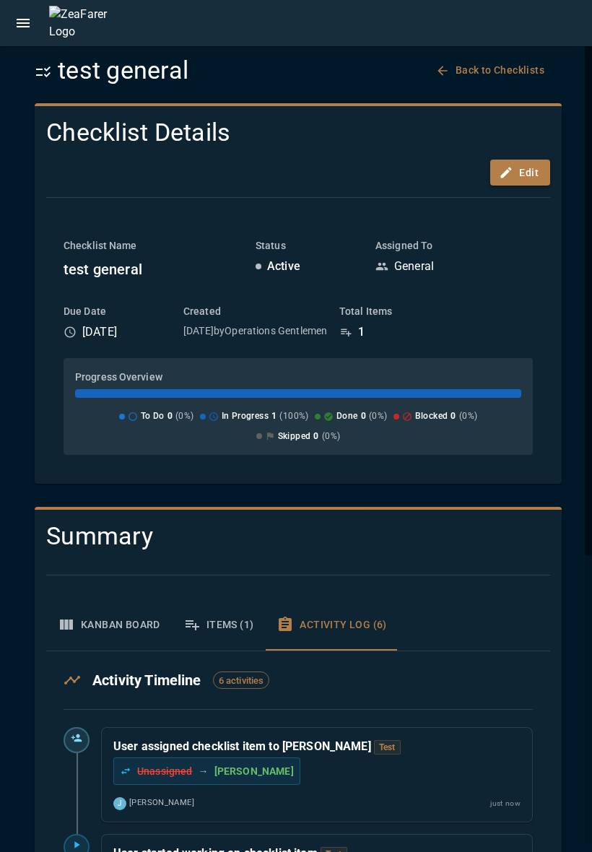
click at [85, 633] on button "Kanban Board" at bounding box center [109, 625] width 126 height 52
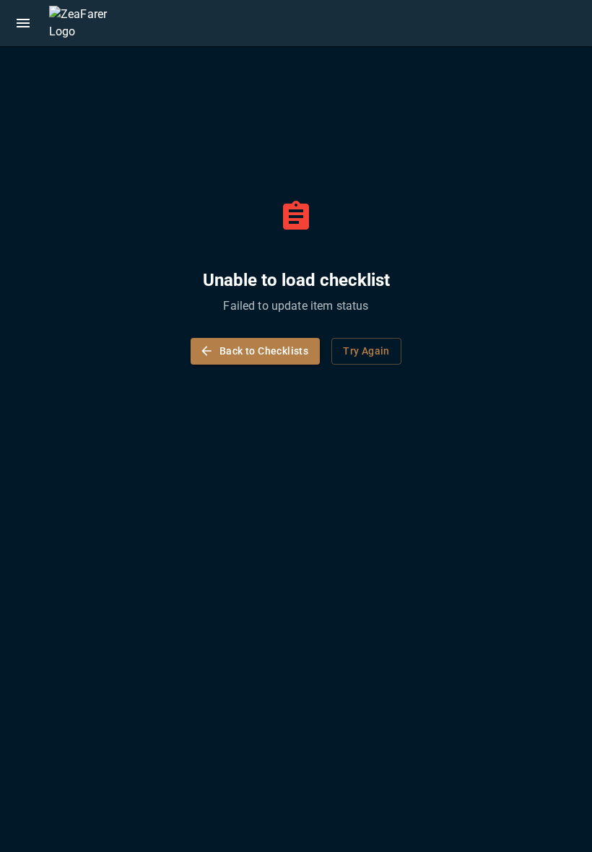
click at [256, 360] on button "Back to Checklists" at bounding box center [255, 351] width 129 height 27
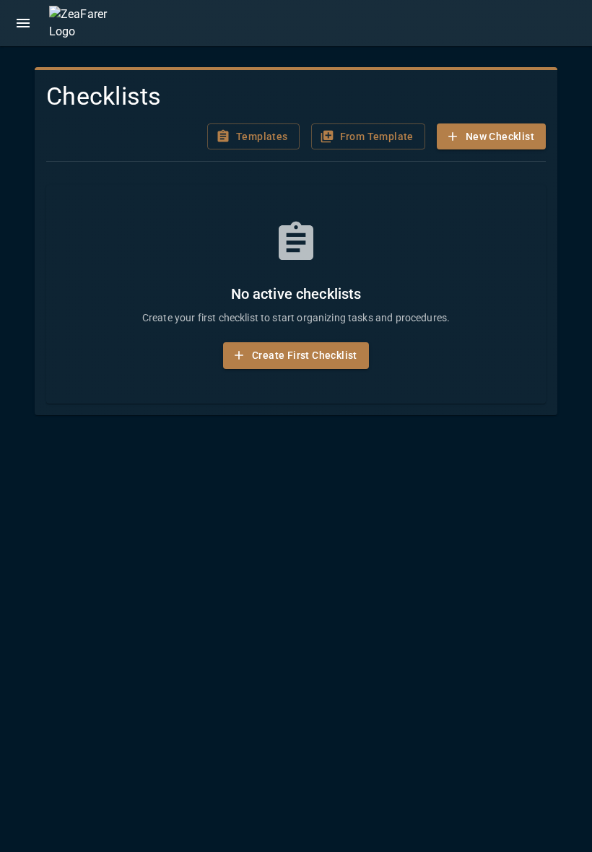
click at [33, 23] on button "open drawer" at bounding box center [23, 23] width 29 height 29
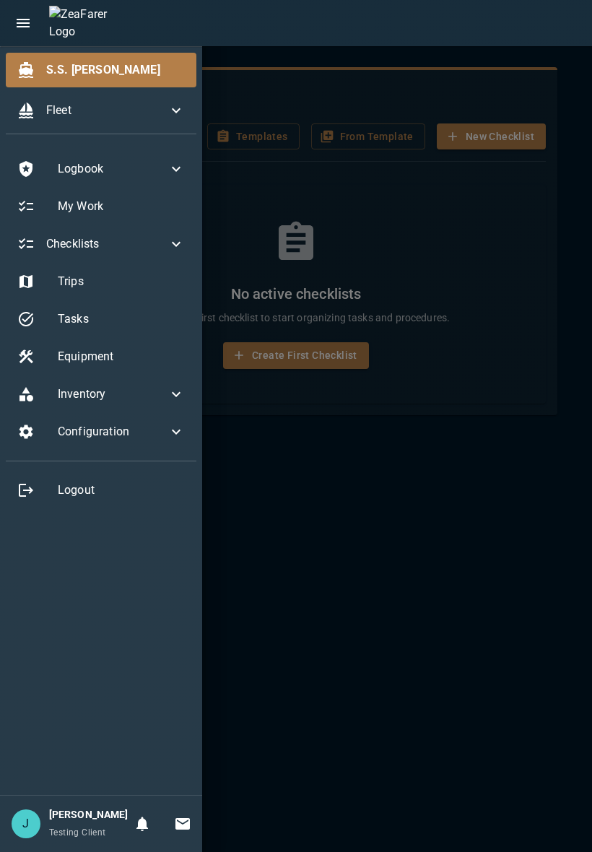
click at [33, 30] on button "open drawer" at bounding box center [23, 23] width 29 height 29
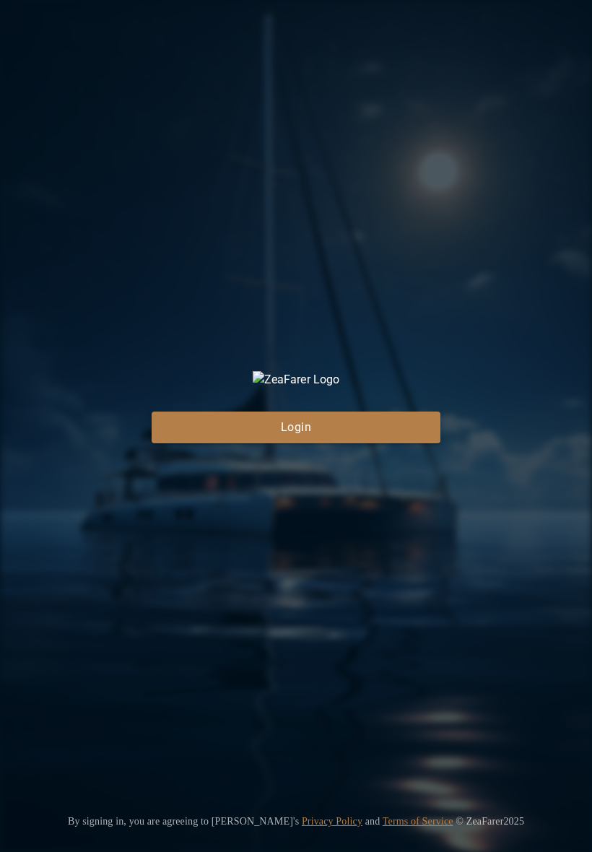
click at [365, 444] on button "Login" at bounding box center [296, 428] width 289 height 32
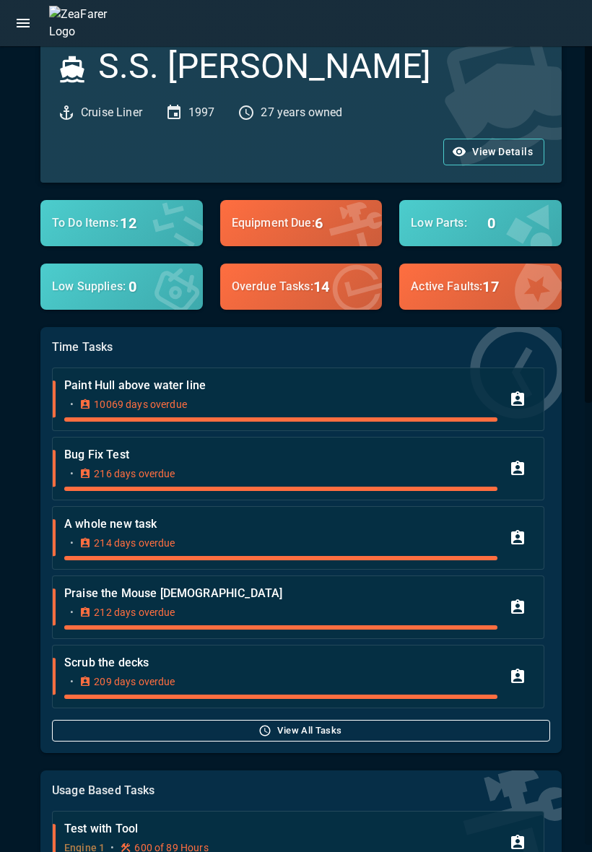
click at [20, 35] on button "open drawer" at bounding box center [23, 23] width 29 height 29
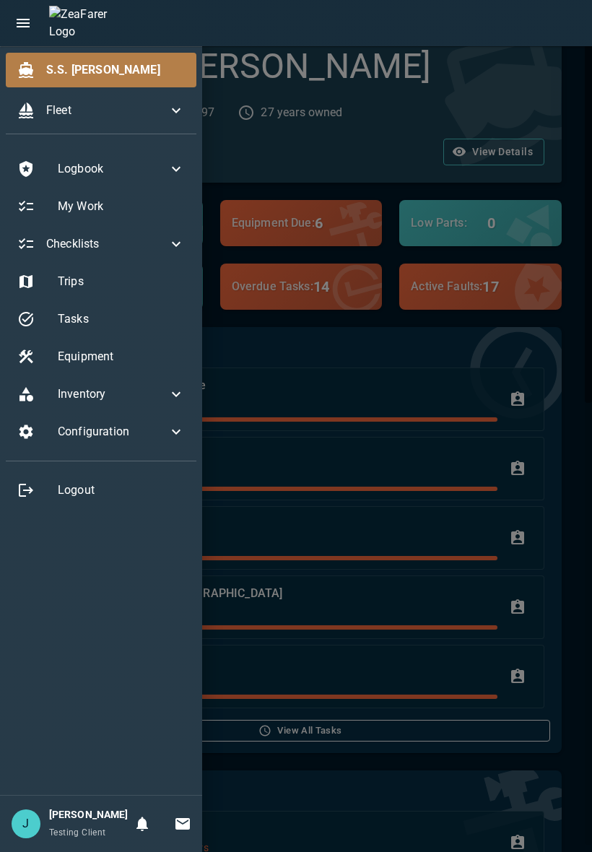
click at [141, 243] on span "Checklists" at bounding box center [106, 243] width 121 height 17
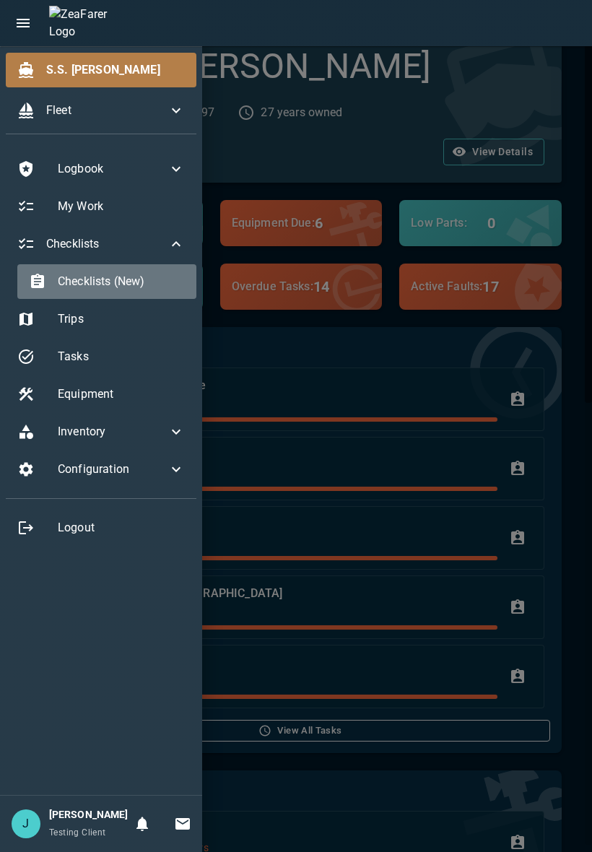
click at [129, 271] on div "Checklists (New)" at bounding box center [106, 281] width 179 height 35
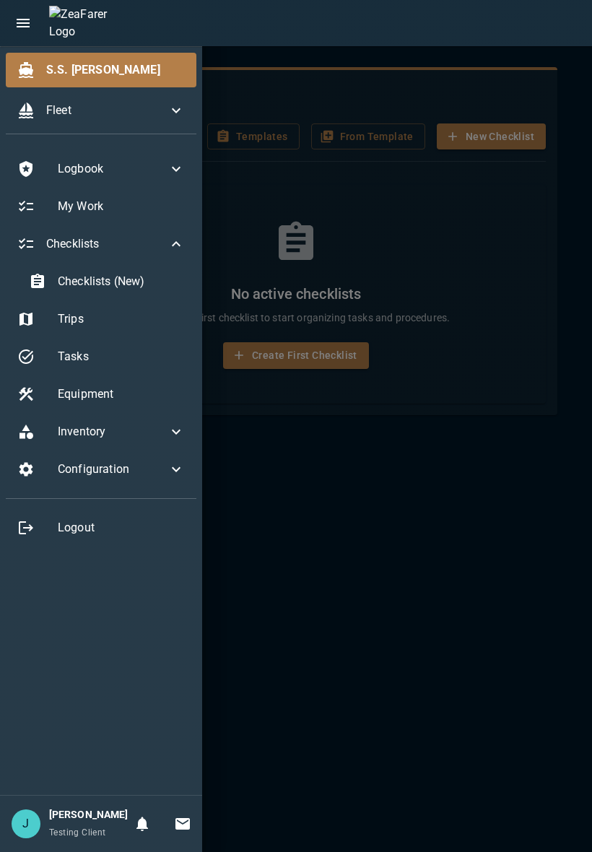
click at [444, 545] on div at bounding box center [296, 426] width 592 height 852
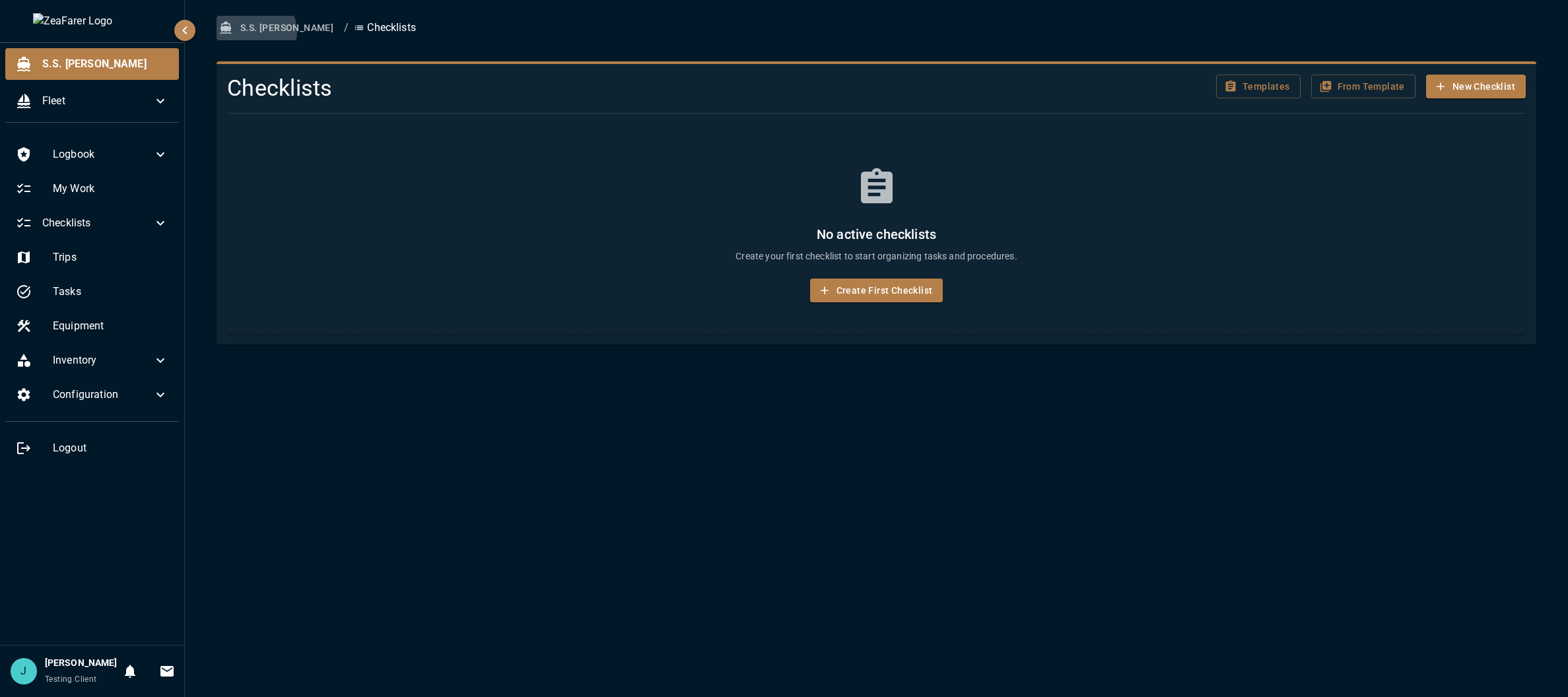
click at [255, 32] on button "S.S. [PERSON_NAME]" at bounding box center [278, 27] width 122 height 25
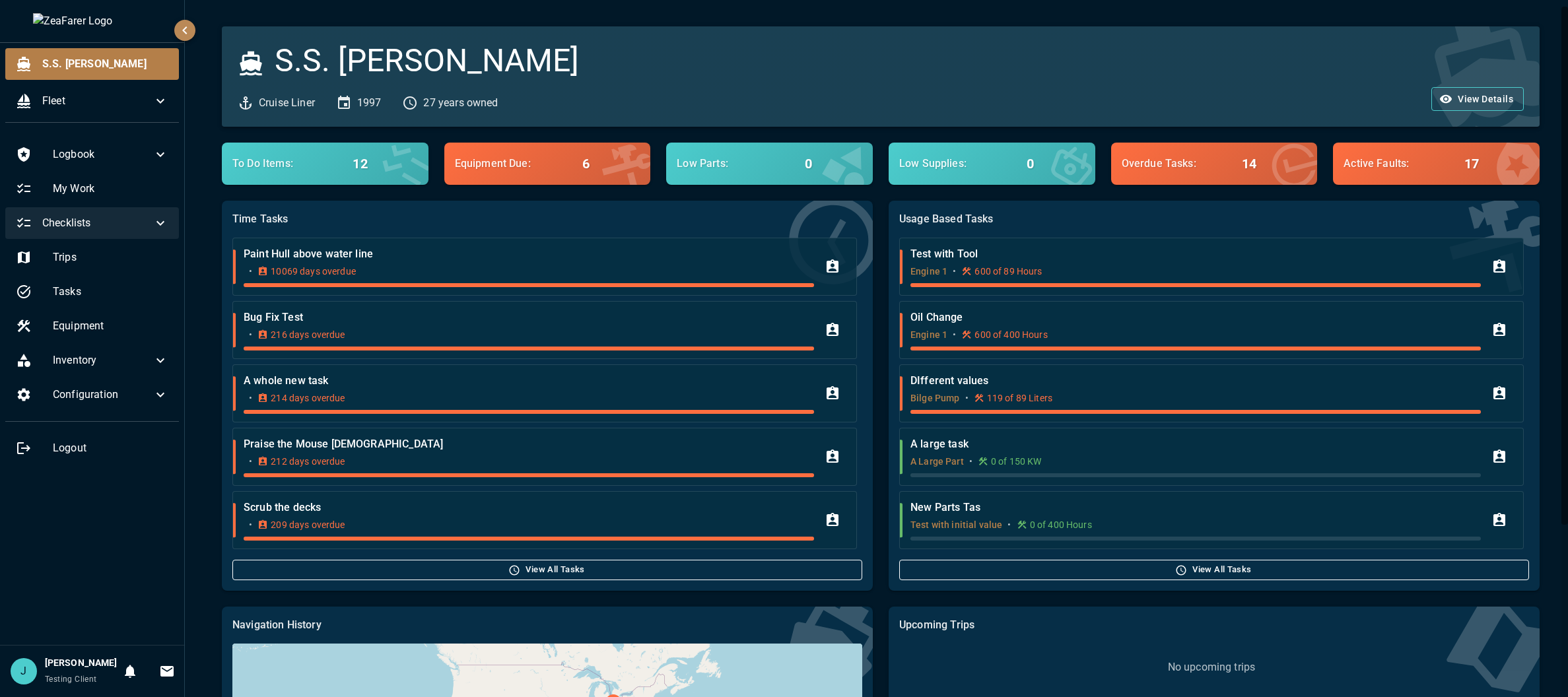
click at [134, 226] on span "Checklists" at bounding box center [97, 222] width 111 height 16
click at [113, 260] on span "Checklists (New)" at bounding box center [111, 257] width 115 height 16
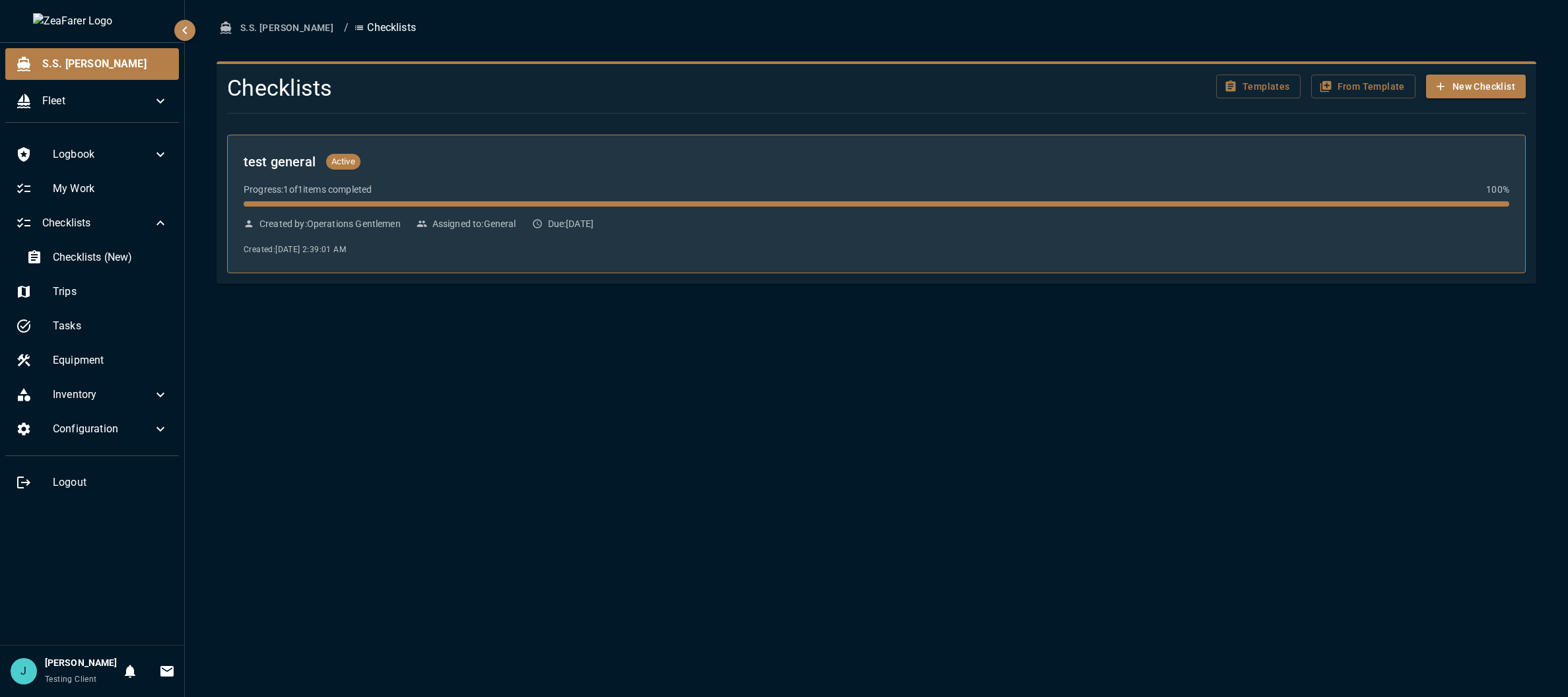
click at [541, 180] on div "test general Active Progress: 1 of 1 items completed 100 % Created by: Operatio…" at bounding box center [876, 204] width 1266 height 106
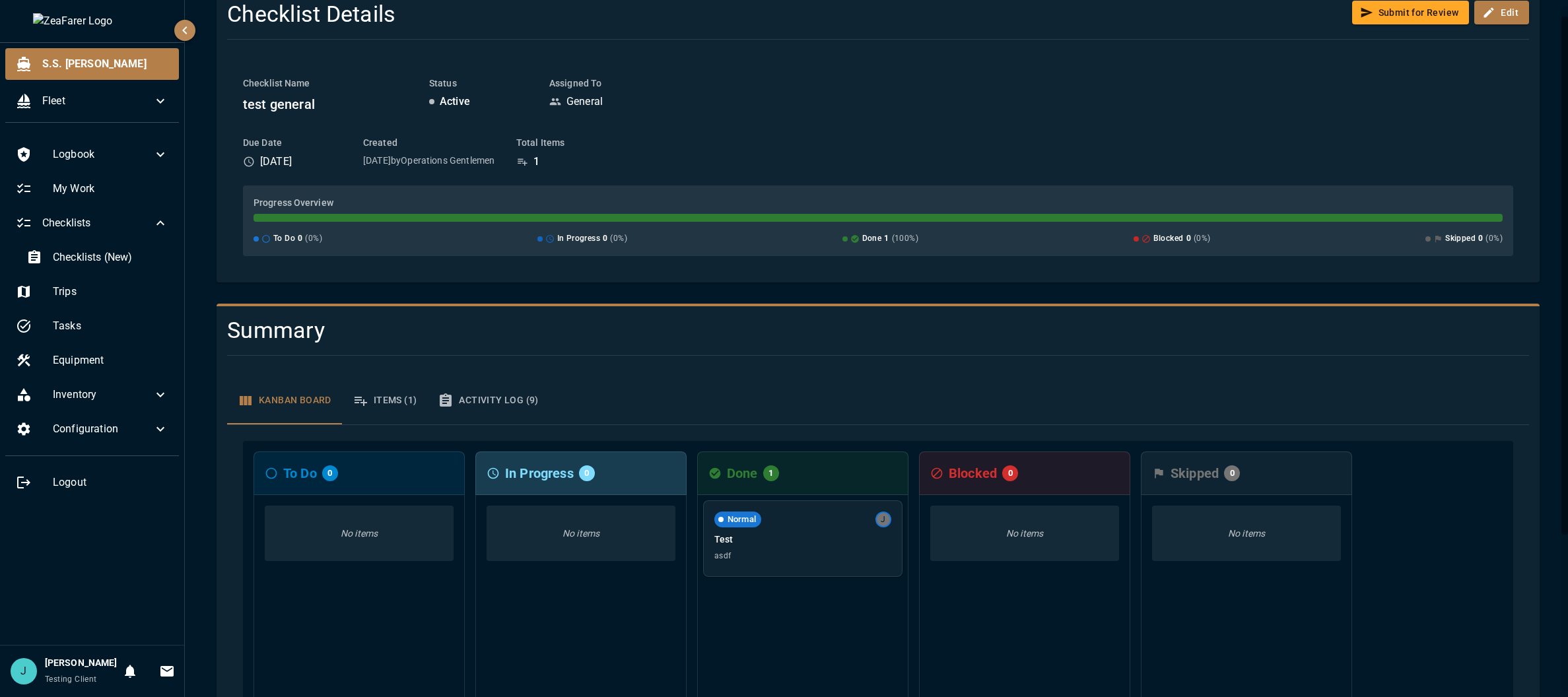
scroll to position [223, 0]
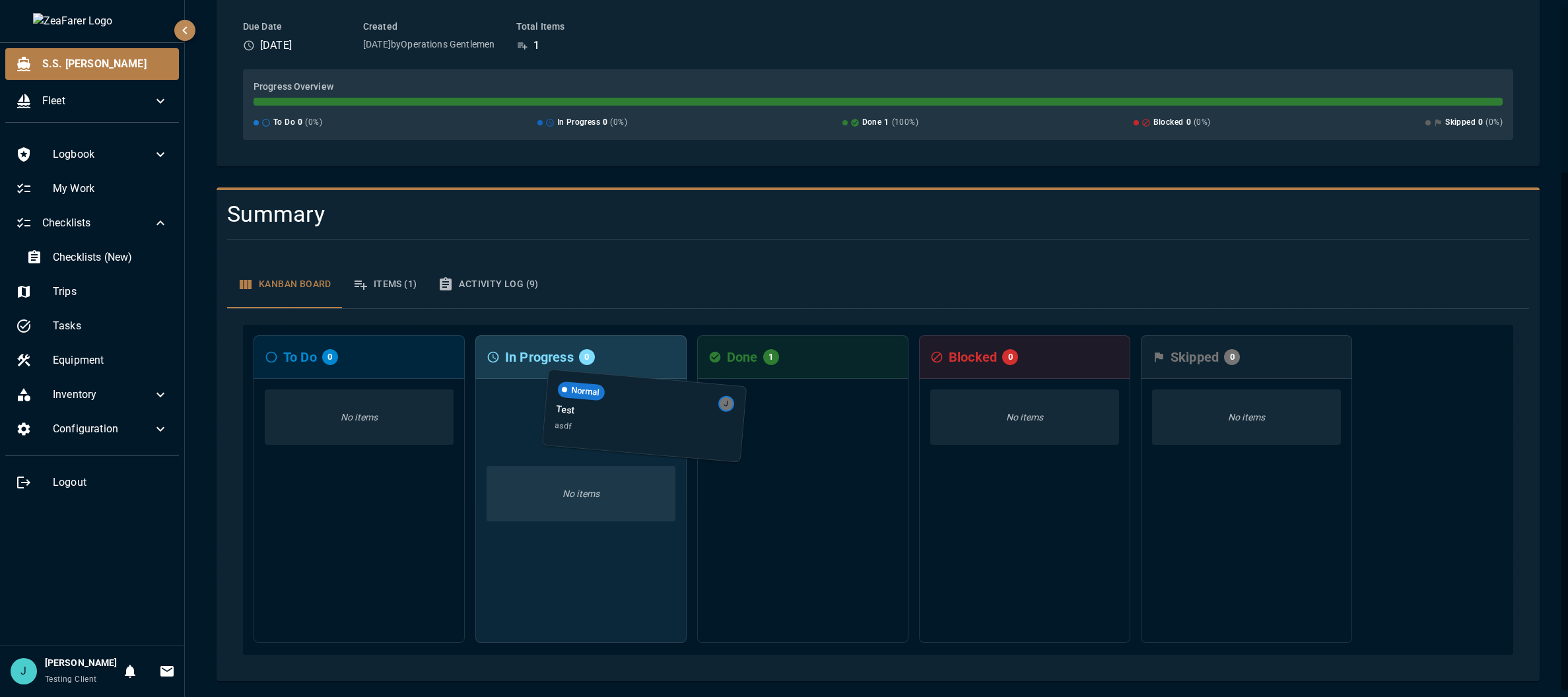
drag, startPoint x: 777, startPoint y: 426, endPoint x: 627, endPoint y: 420, distance: 150.1
click at [541, 420] on div "To Do 0 No items In Progress 0 No items Done 1 Normal J Test asdf Blocked 0 No …" at bounding box center [878, 489] width 1270 height 330
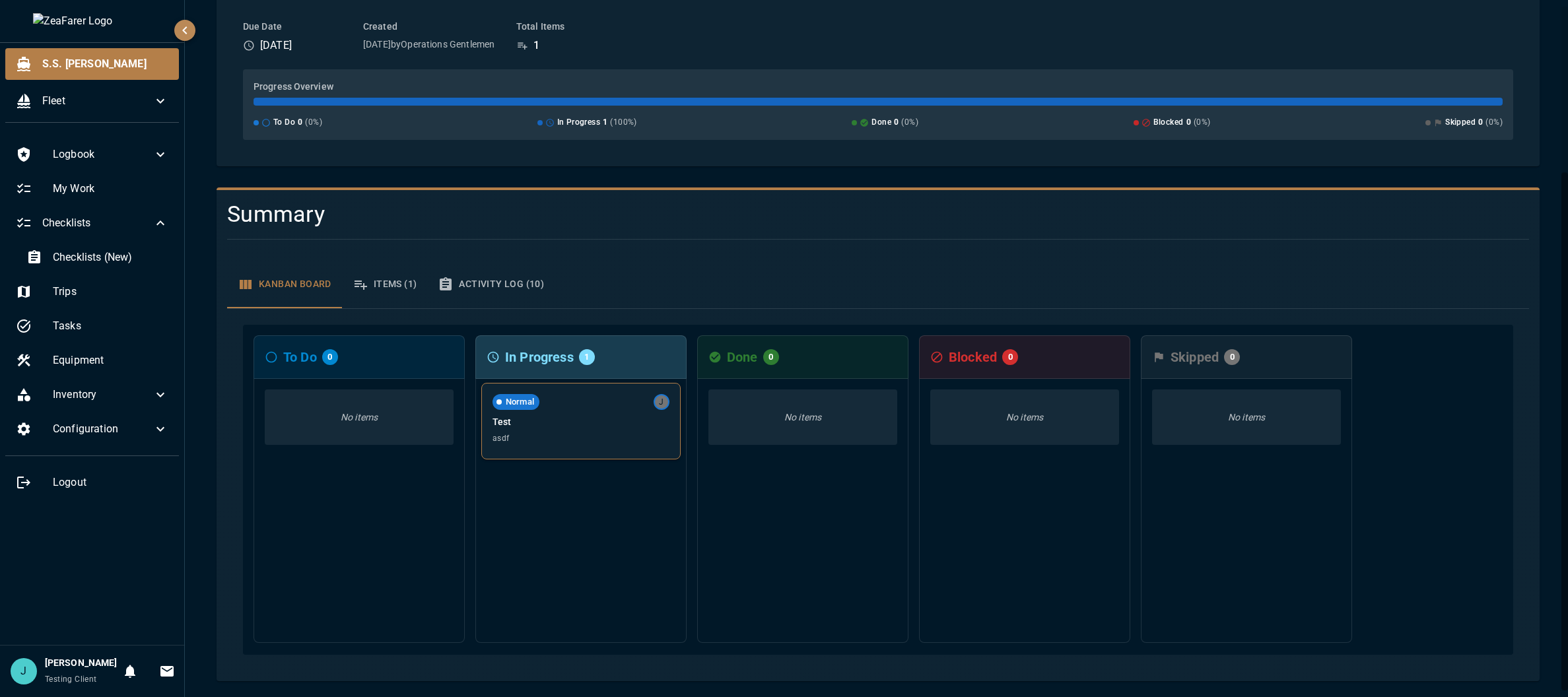
click at [541, 433] on div "Normal J Test asdf" at bounding box center [580, 421] width 198 height 75
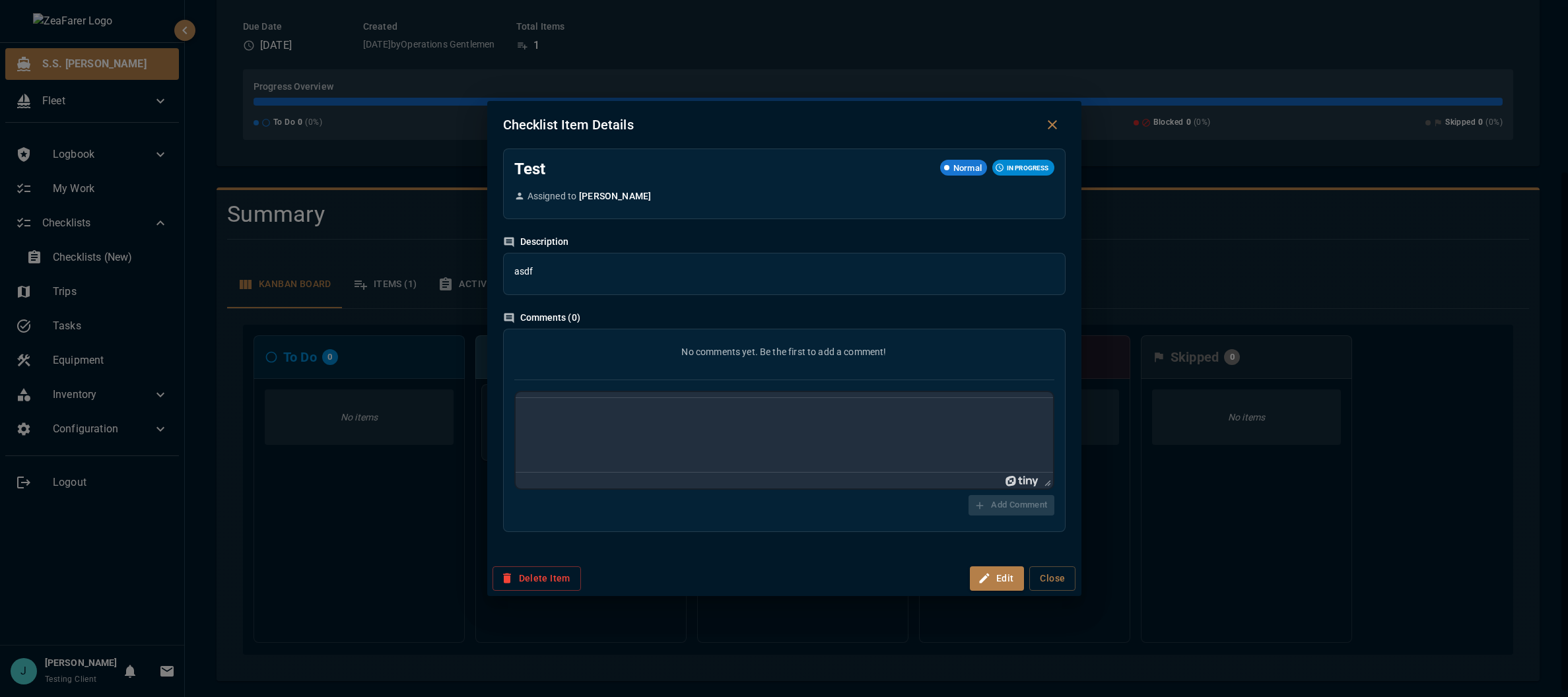
scroll to position [0, 0]
click at [541, 632] on div "Checklist Item Details Test Normal IN PROGRESS Assigned to Jon Description asdf…" at bounding box center [784, 348] width 1568 height 697
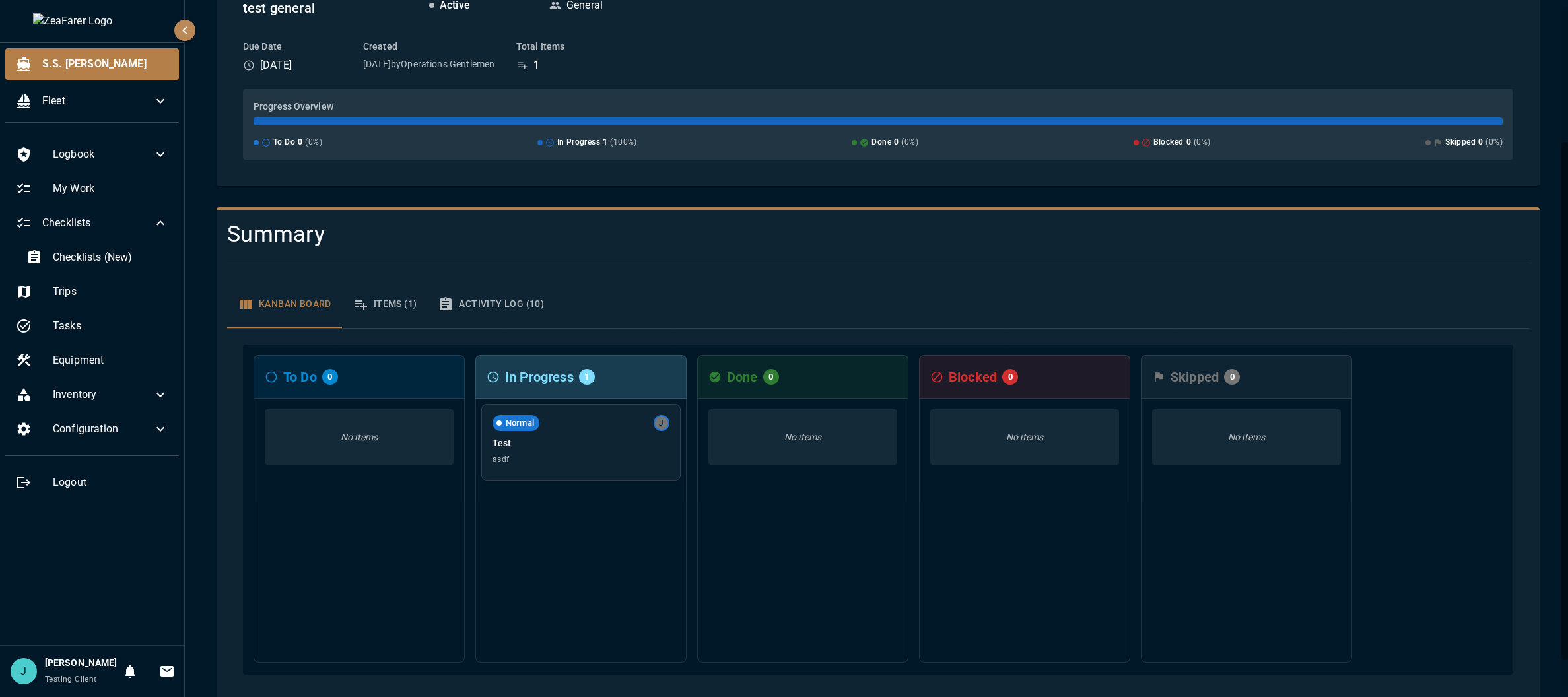
scroll to position [91, 0]
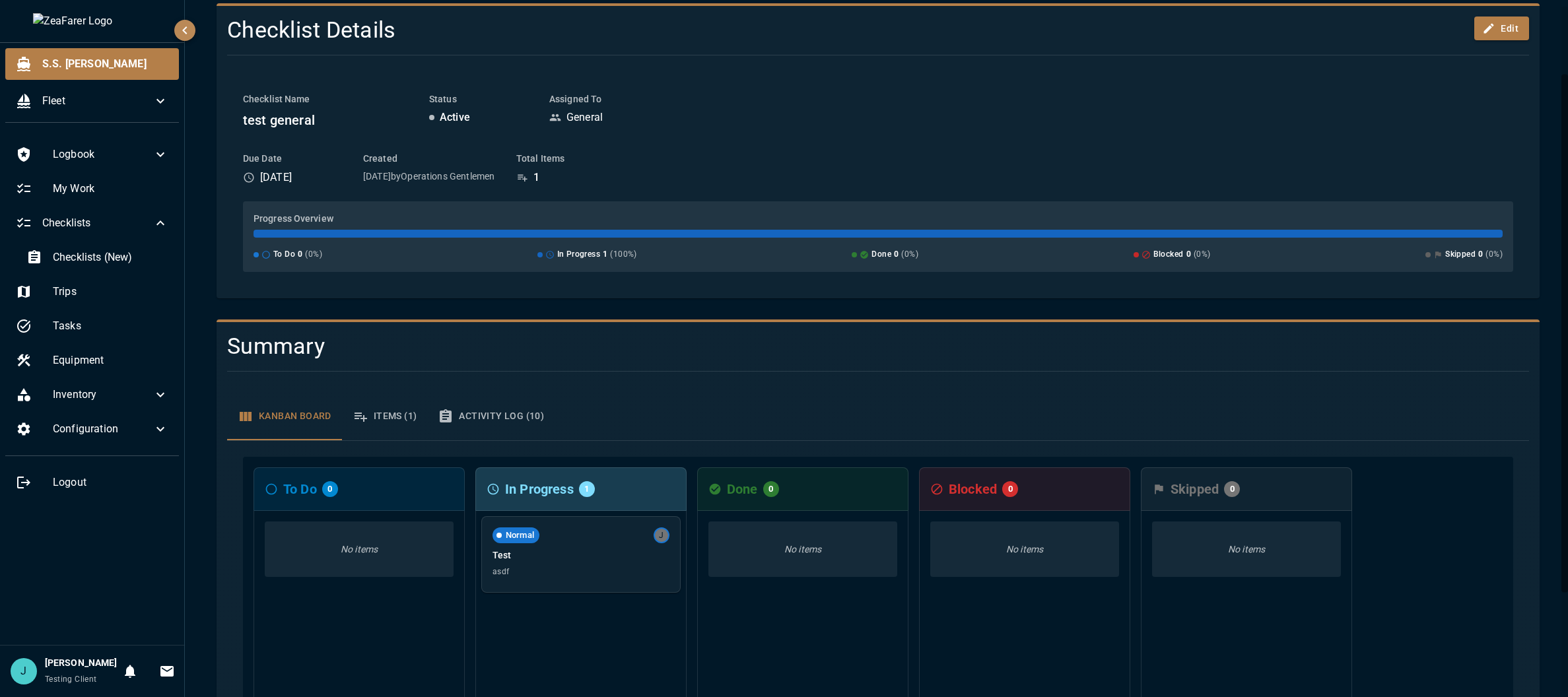
click at [477, 424] on button "Activity Log (10)" at bounding box center [490, 417] width 127 height 48
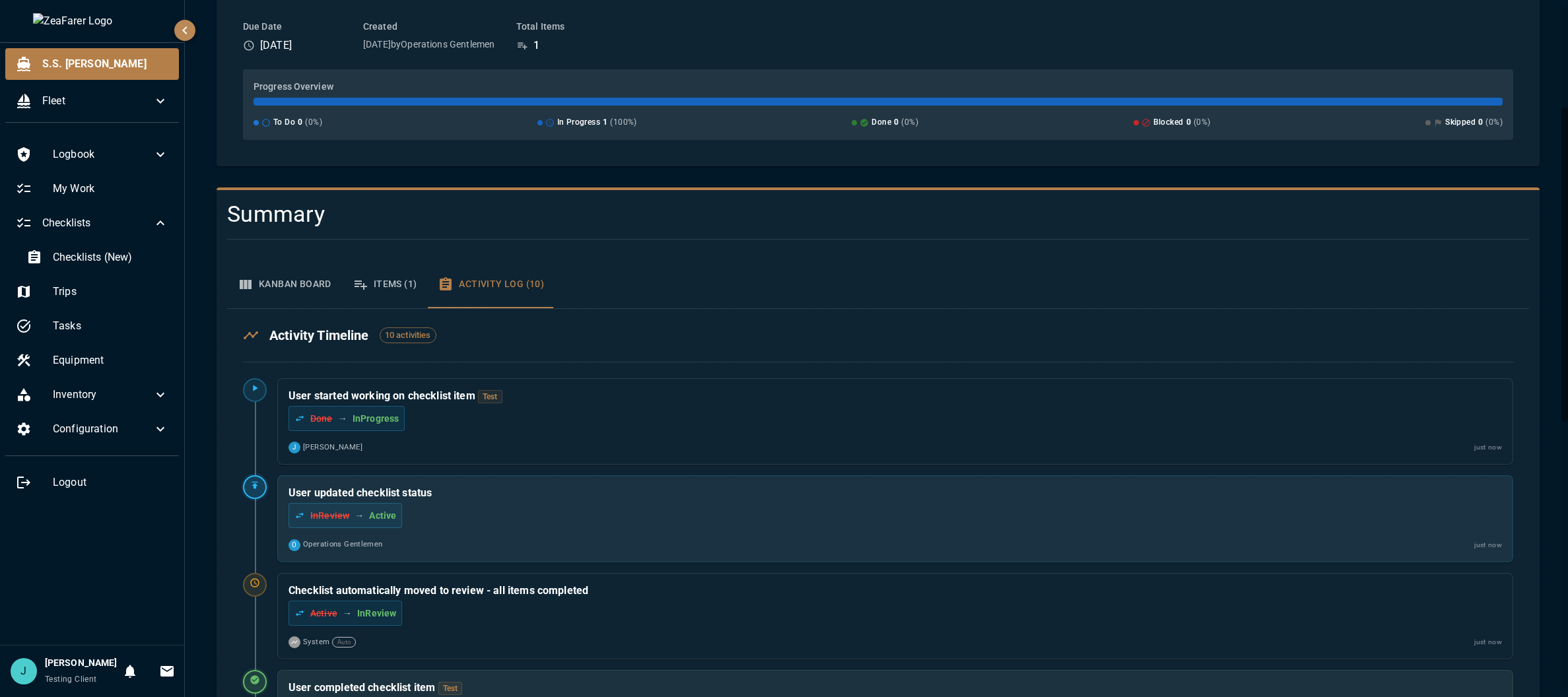
click at [382, 278] on button "Items (1)" at bounding box center [385, 284] width 86 height 48
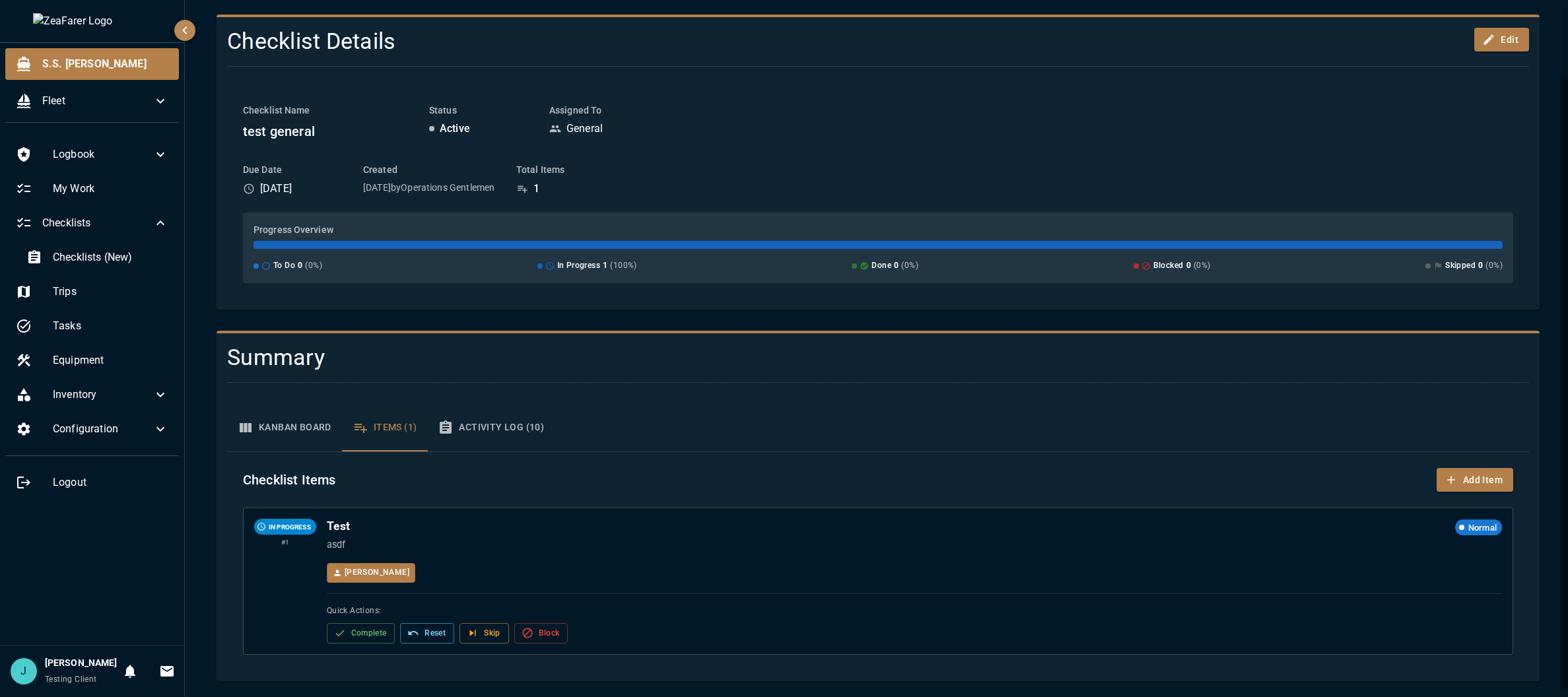
click at [286, 428] on button "Kanban Board" at bounding box center [284, 428] width 115 height 48
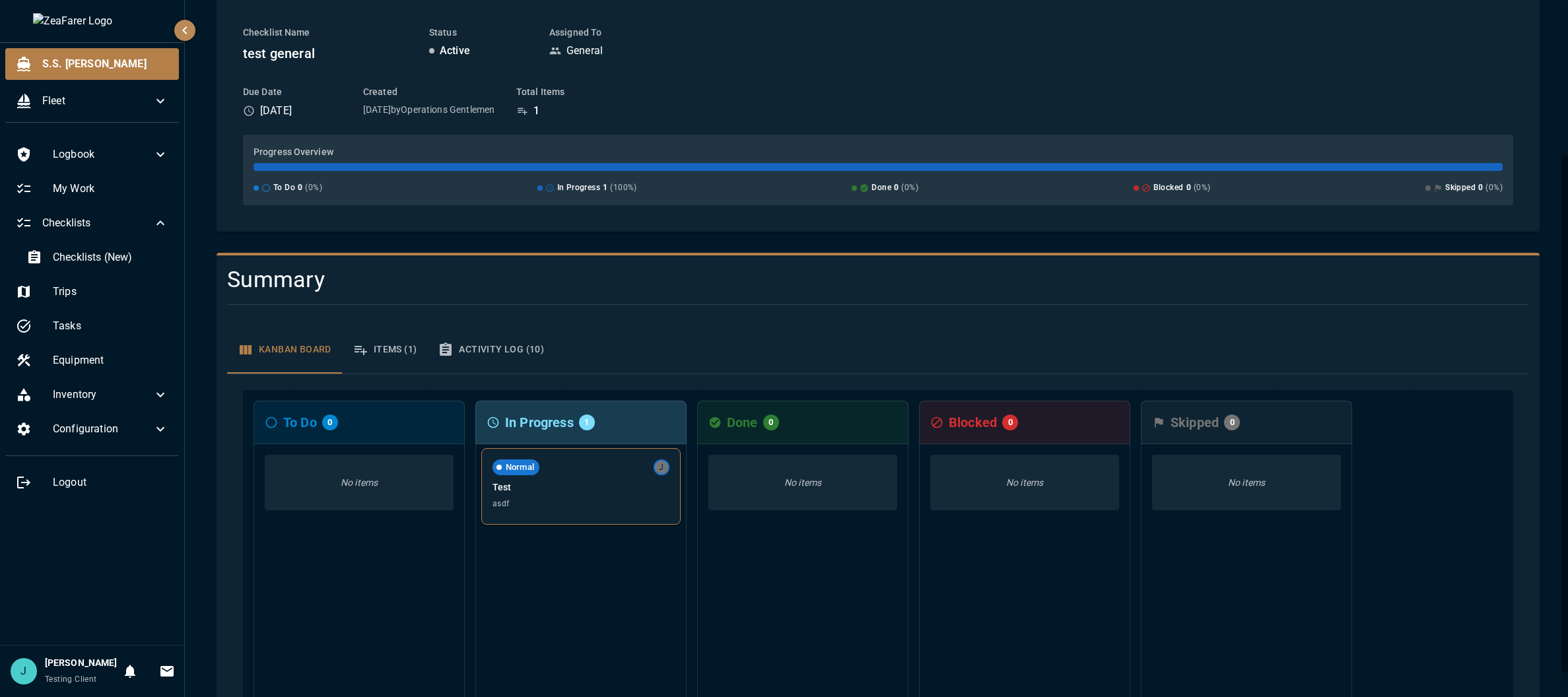
scroll to position [223, 0]
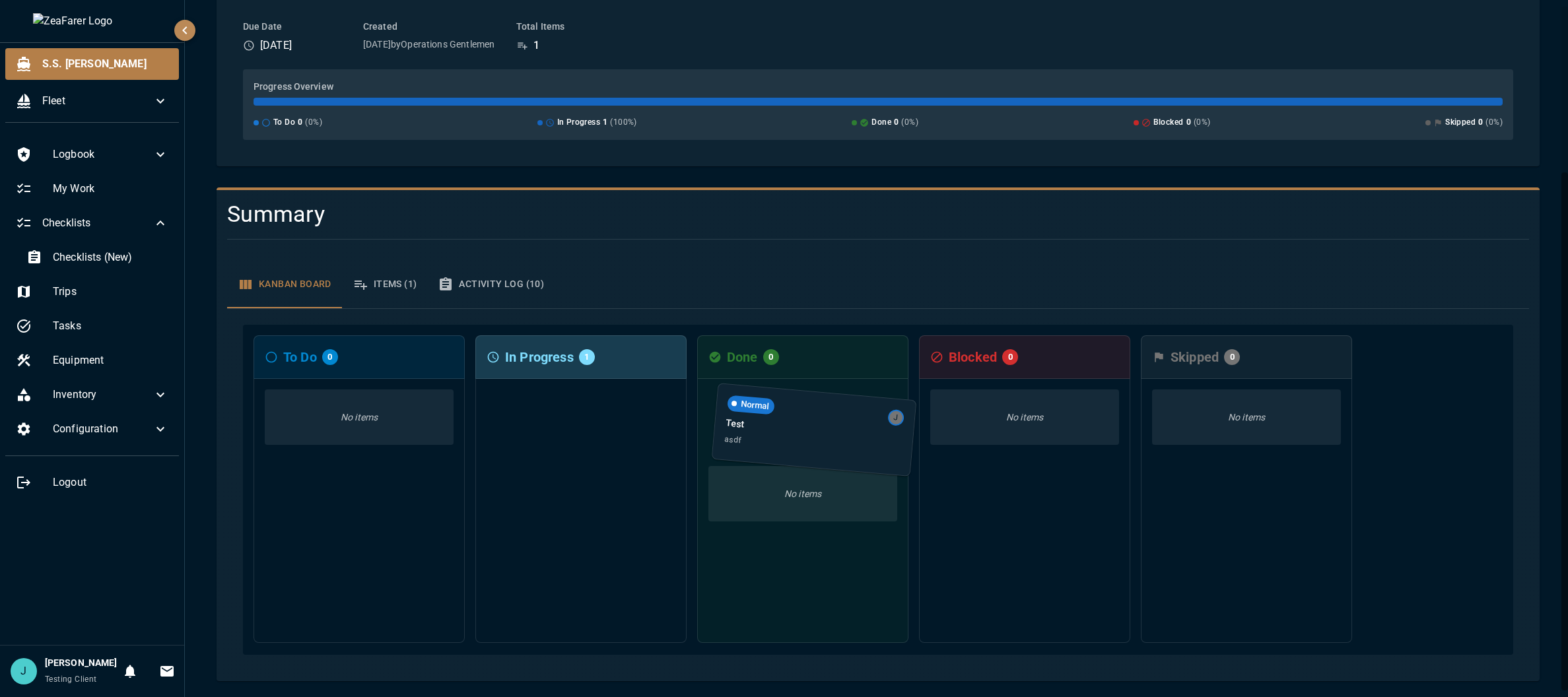
drag, startPoint x: 599, startPoint y: 429, endPoint x: 838, endPoint y: 436, distance: 239.1
click at [541, 436] on div "To Do 0 No items In Progress 1 Normal J Test asdf Done 0 No items Blocked 0 No …" at bounding box center [878, 489] width 1270 height 330
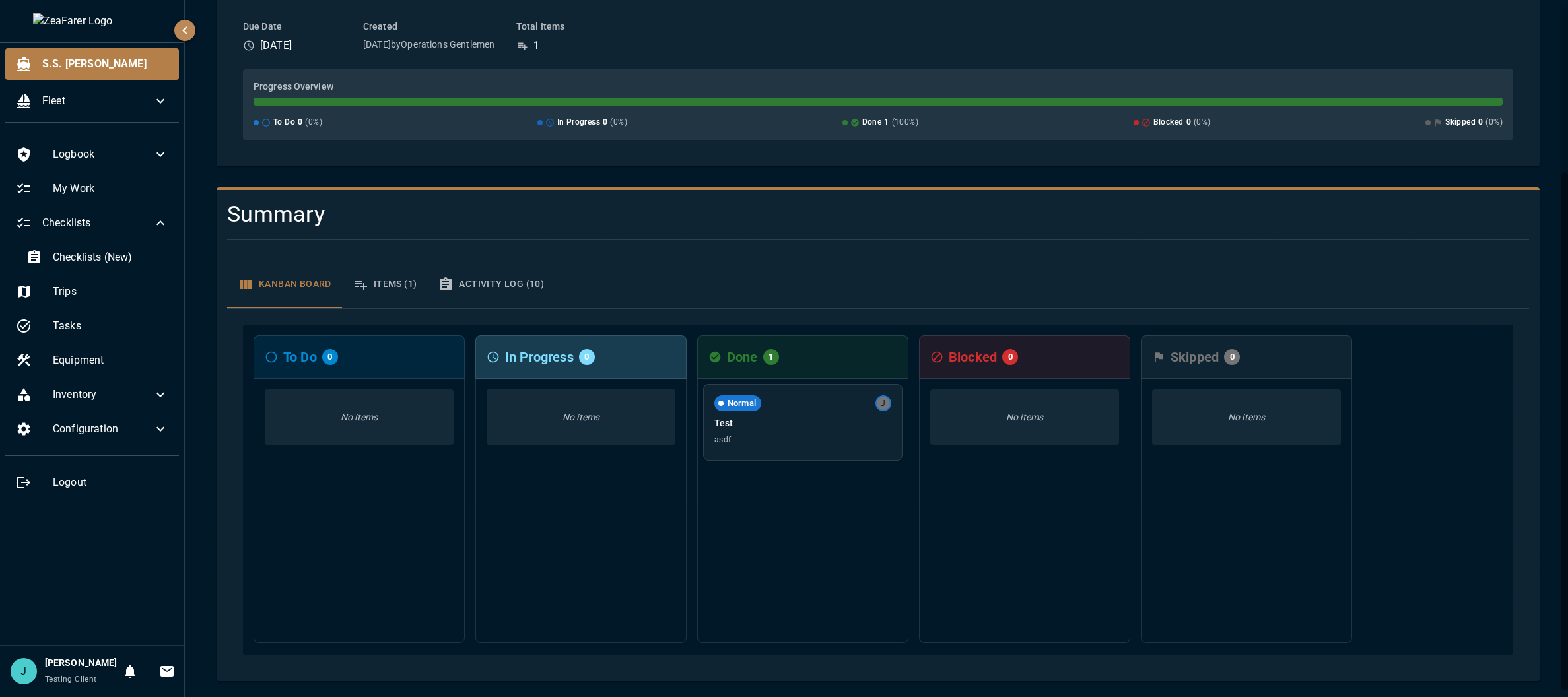
scroll to position [0, 0]
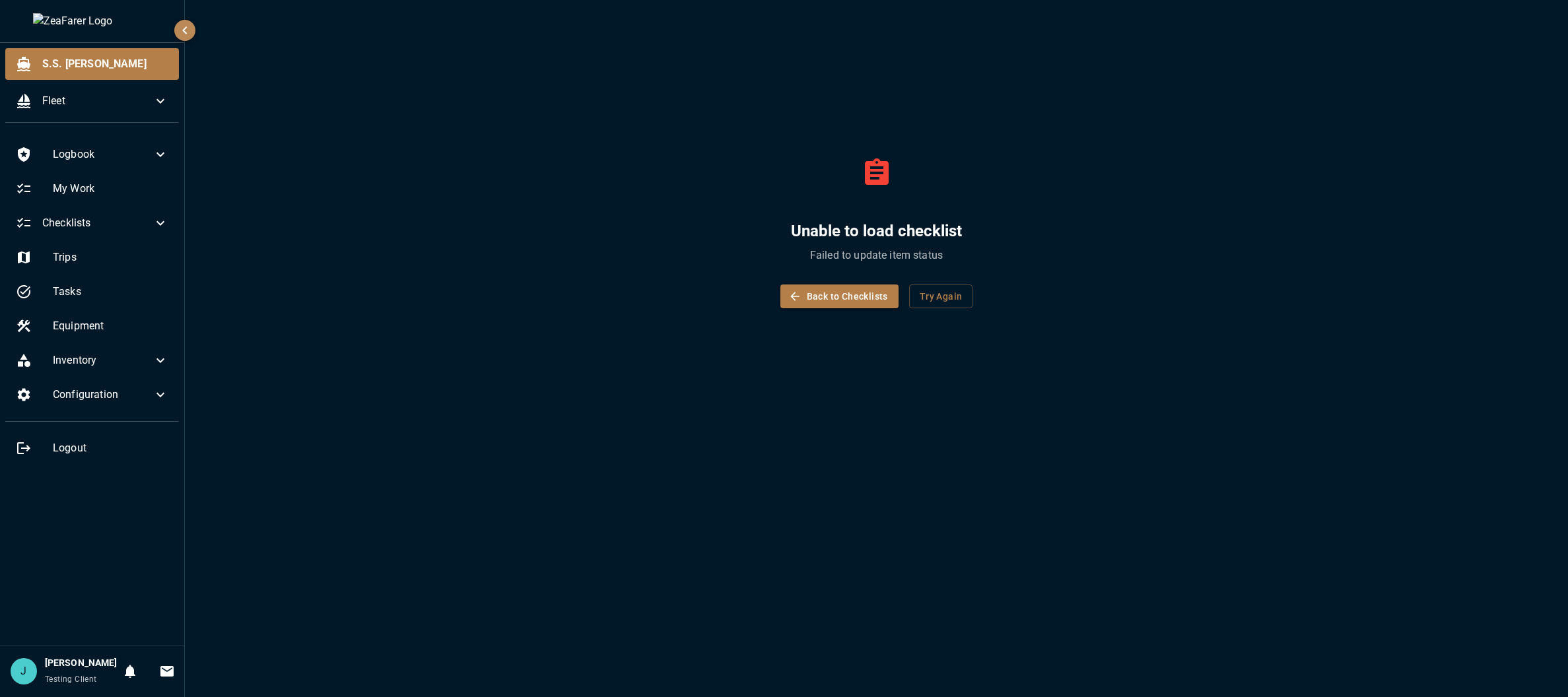
click at [541, 91] on div "Unable to load checklist Failed to update item status Back to Checklists Try Ag…" at bounding box center [876, 225] width 1319 height 418
drag, startPoint x: 800, startPoint y: 284, endPoint x: 1175, endPoint y: 264, distance: 375.5
click at [541, 284] on button "Back to Checklists" at bounding box center [839, 296] width 118 height 25
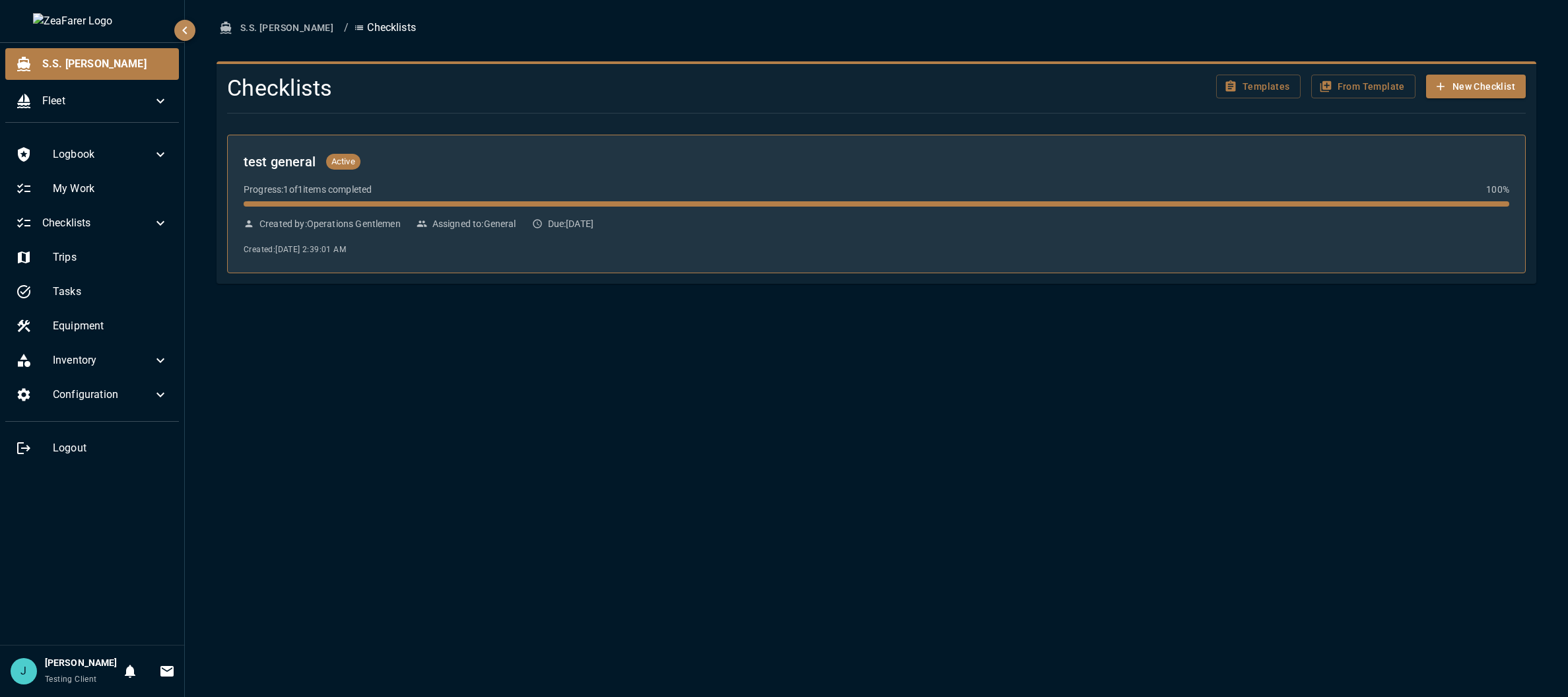
click at [541, 227] on div "Created by: Operations Gentlemen Assigned to: General Due: 8/21/2025" at bounding box center [876, 224] width 1266 height 13
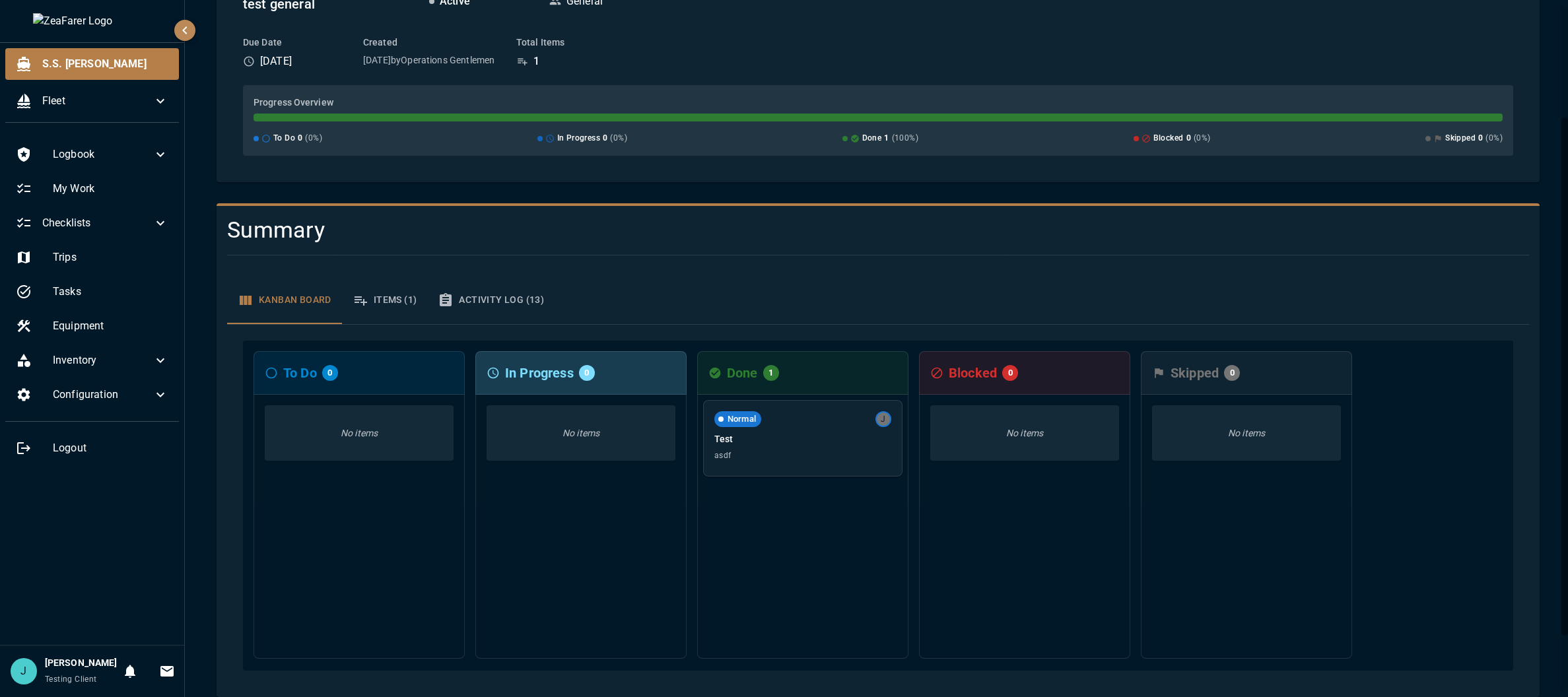
scroll to position [223, 0]
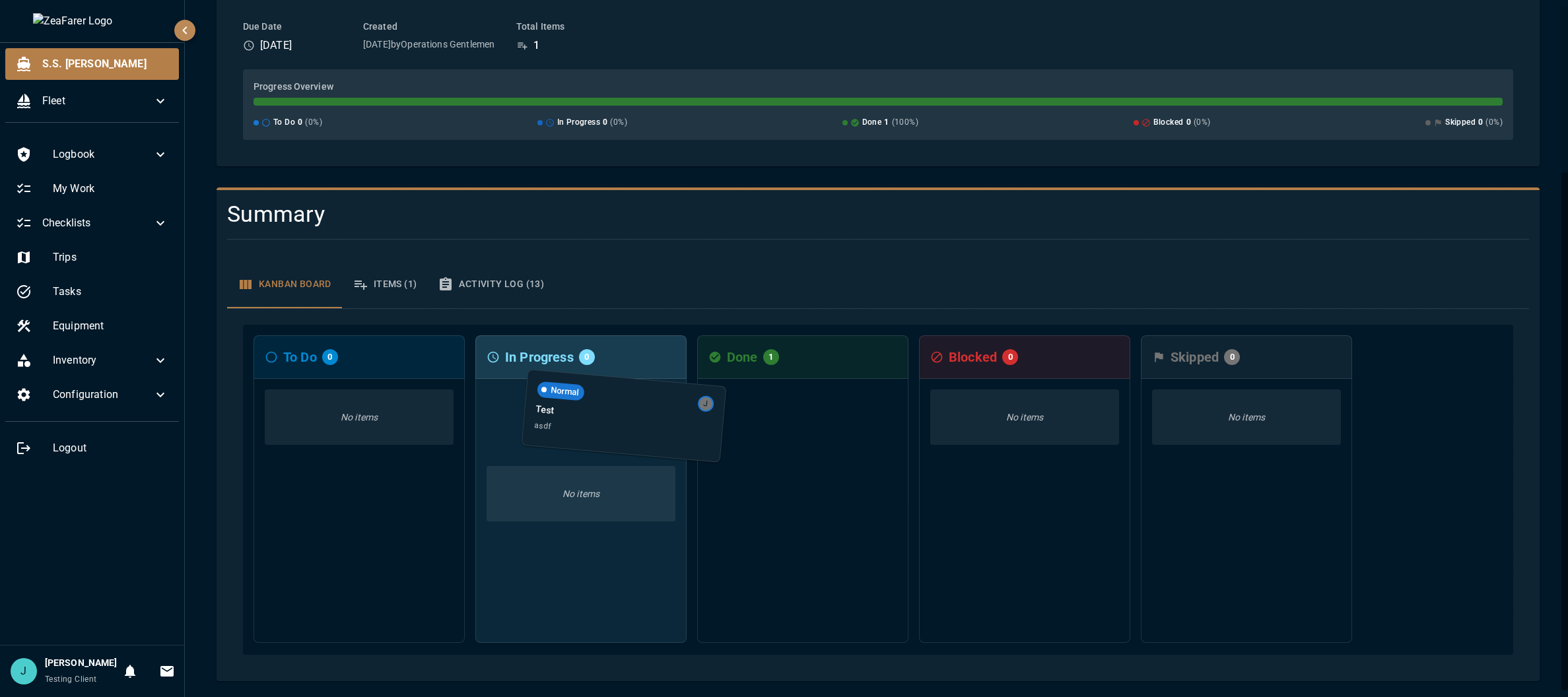
drag, startPoint x: 798, startPoint y: 419, endPoint x: 616, endPoint y: 412, distance: 182.1
click at [541, 412] on div "To Do 0 No items In Progress 0 No items Done 1 Normal J Test asdf Blocked 0 No …" at bounding box center [878, 489] width 1270 height 330
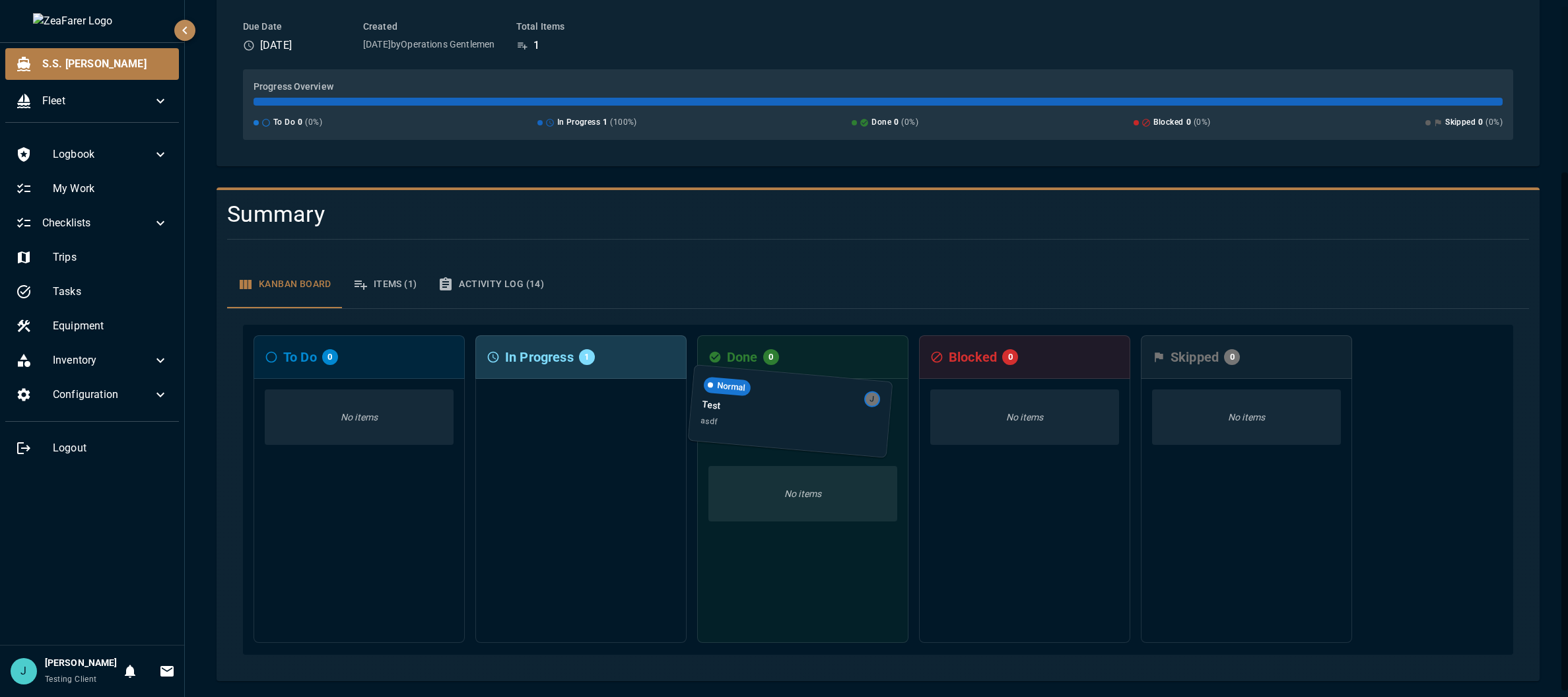
drag, startPoint x: 577, startPoint y: 427, endPoint x: 789, endPoint y: 415, distance: 212.3
click at [541, 415] on div "To Do 0 No items In Progress 1 Normal J Test asdf Done 0 No items Blocked 0 No …" at bounding box center [878, 489] width 1270 height 330
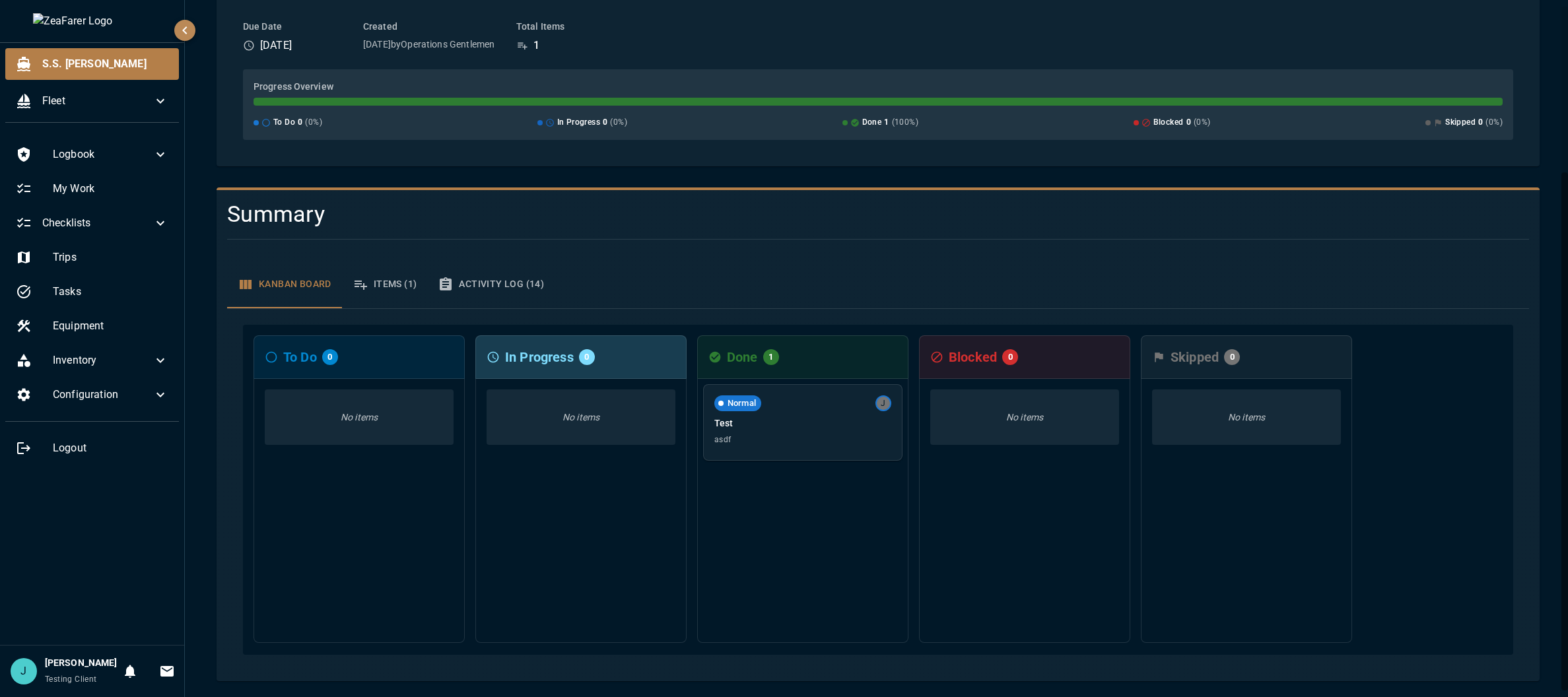
scroll to position [0, 0]
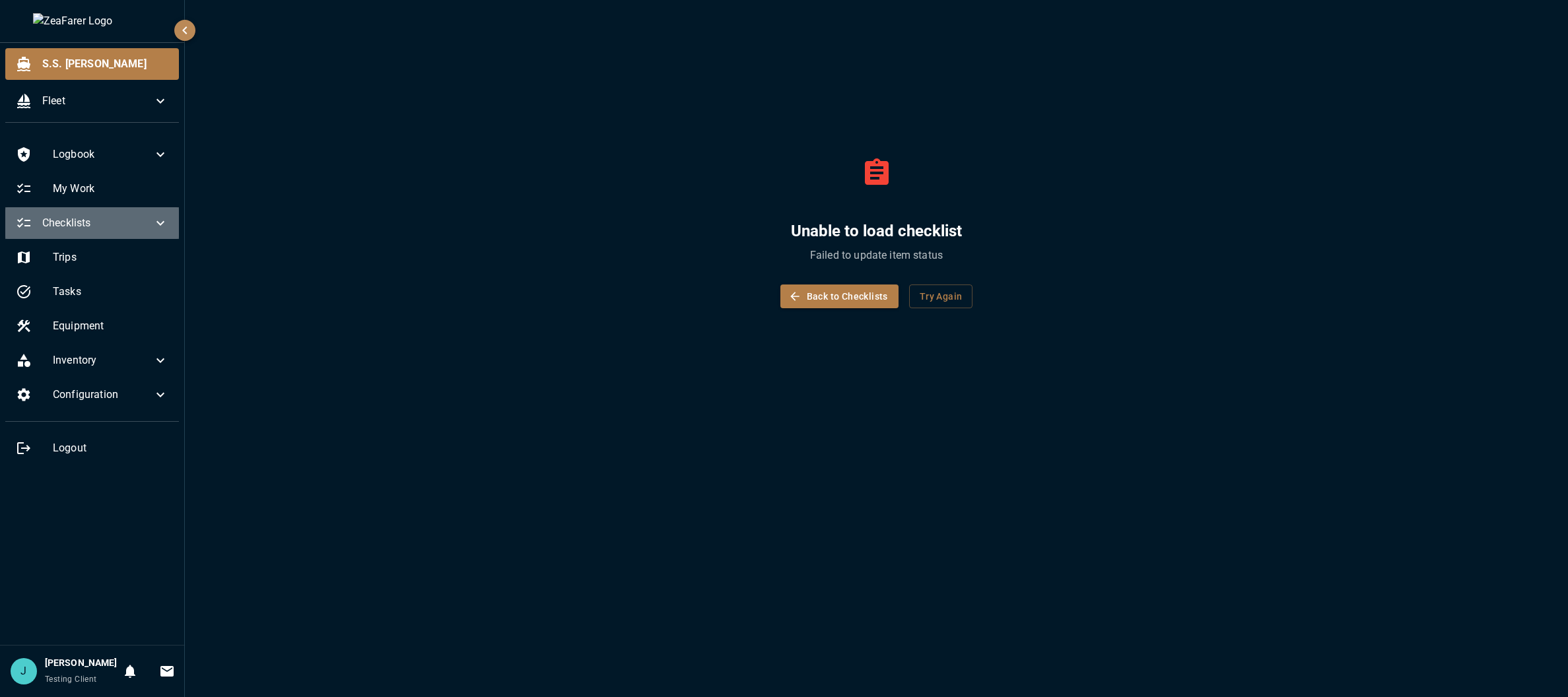
click at [94, 227] on span "Checklists" at bounding box center [97, 222] width 111 height 16
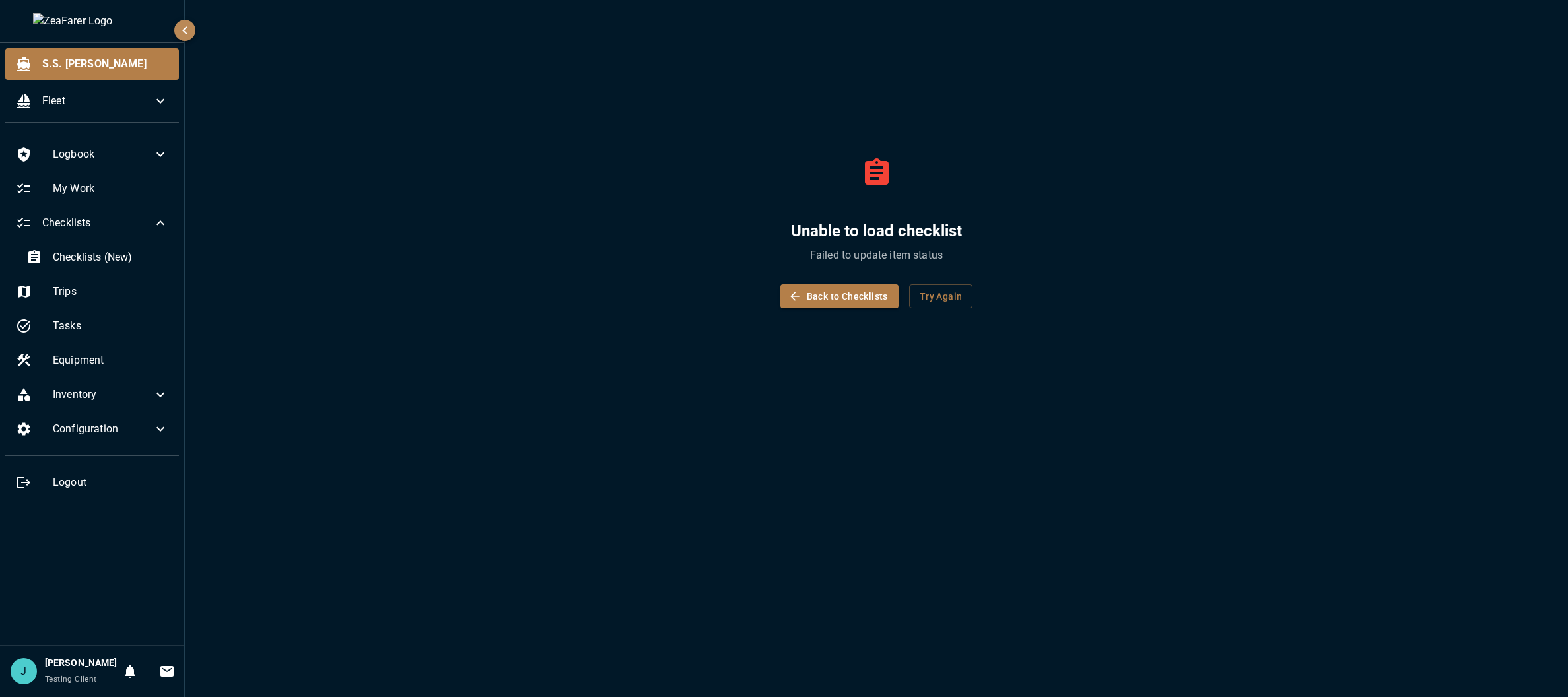
click at [88, 261] on span "Checklists (New)" at bounding box center [111, 257] width 115 height 16
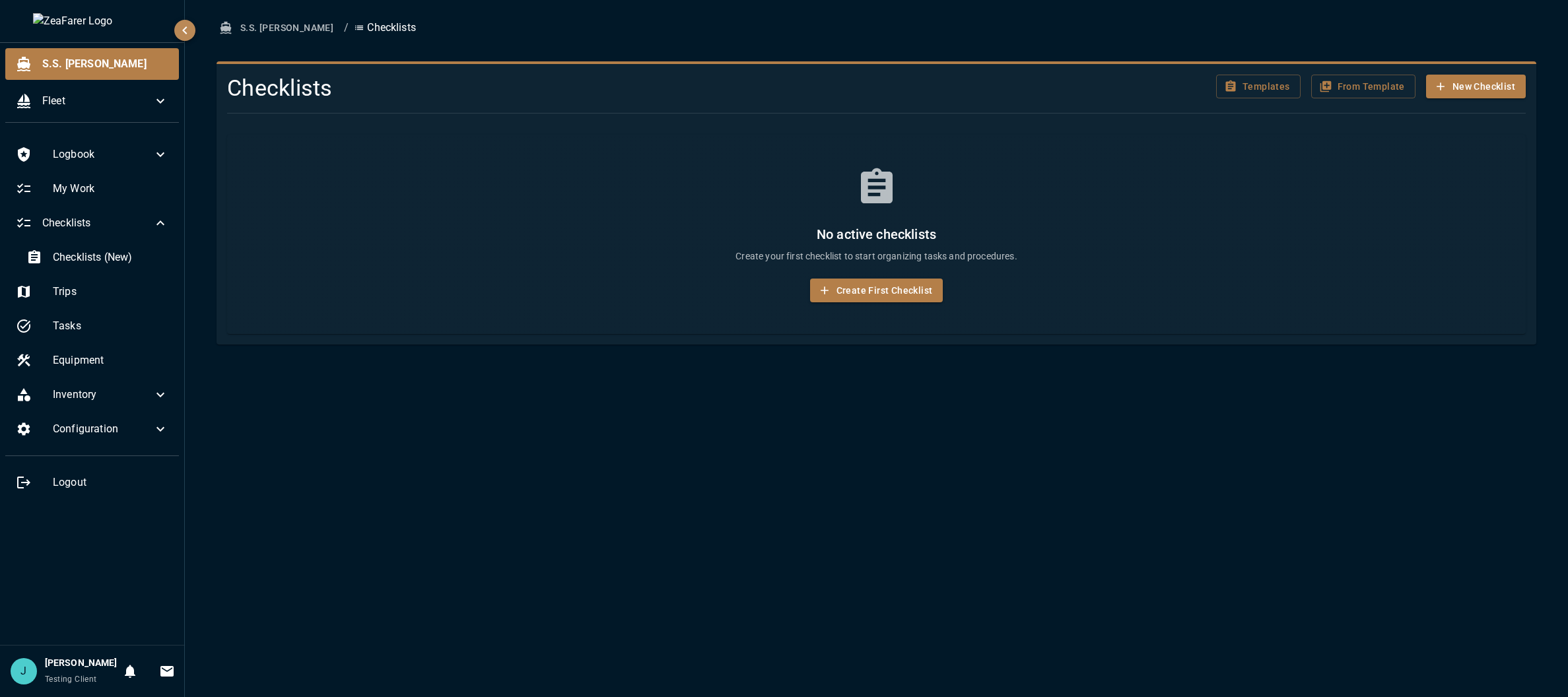
click at [541, 545] on div "S.S. [PERSON_NAME] / Checklists Checklists Templates From Template New Checklis…" at bounding box center [875, 348] width 1383 height 697
click at [489, 385] on div "S.S. [PERSON_NAME] / Checklists Checklists Templates From Template New Checklis…" at bounding box center [875, 348] width 1383 height 697
click at [366, 26] on ol "S.S. Anne / Checklists" at bounding box center [876, 27] width 1319 height 25
click at [354, 25] on p "Checklists" at bounding box center [385, 27] width 62 height 16
click at [100, 260] on span "Checklists (New)" at bounding box center [111, 257] width 115 height 16
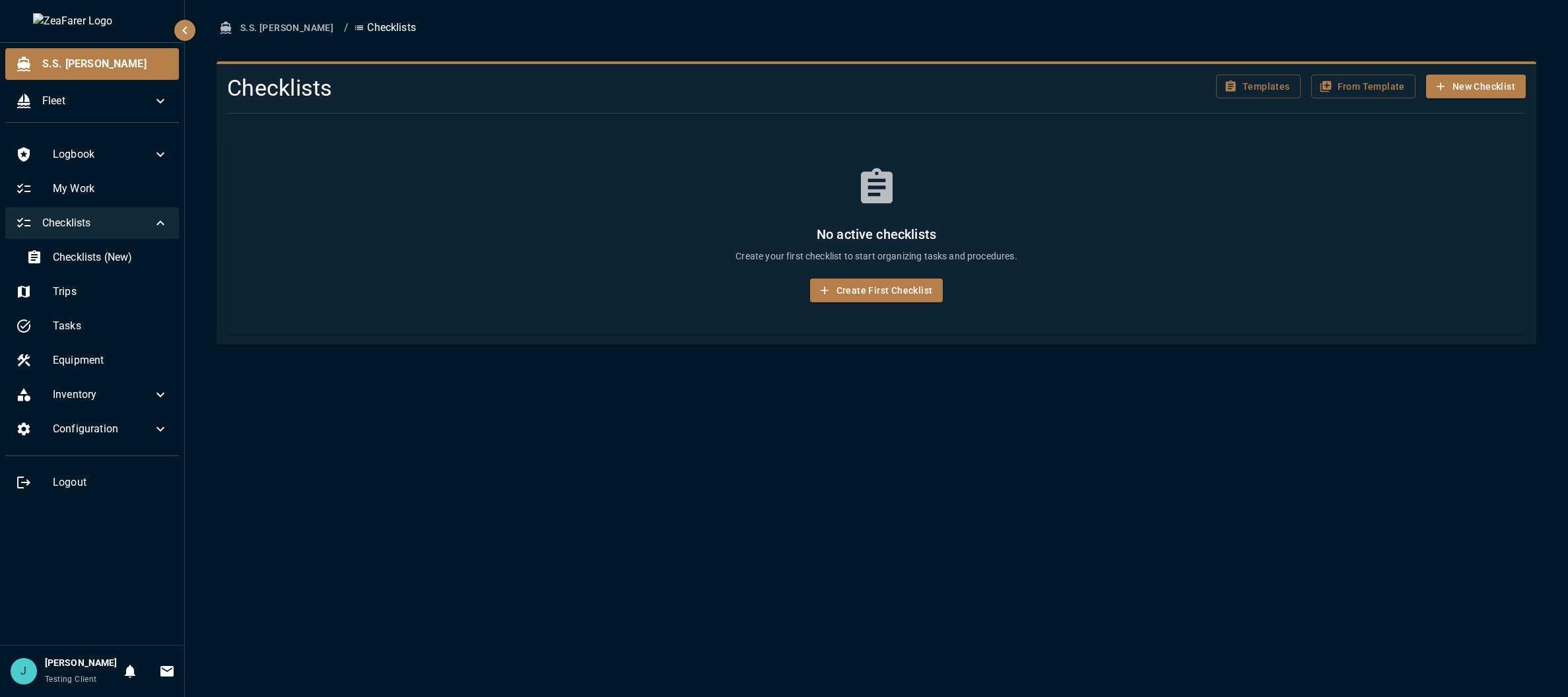
click at [99, 217] on span "Checklists" at bounding box center [97, 222] width 111 height 16
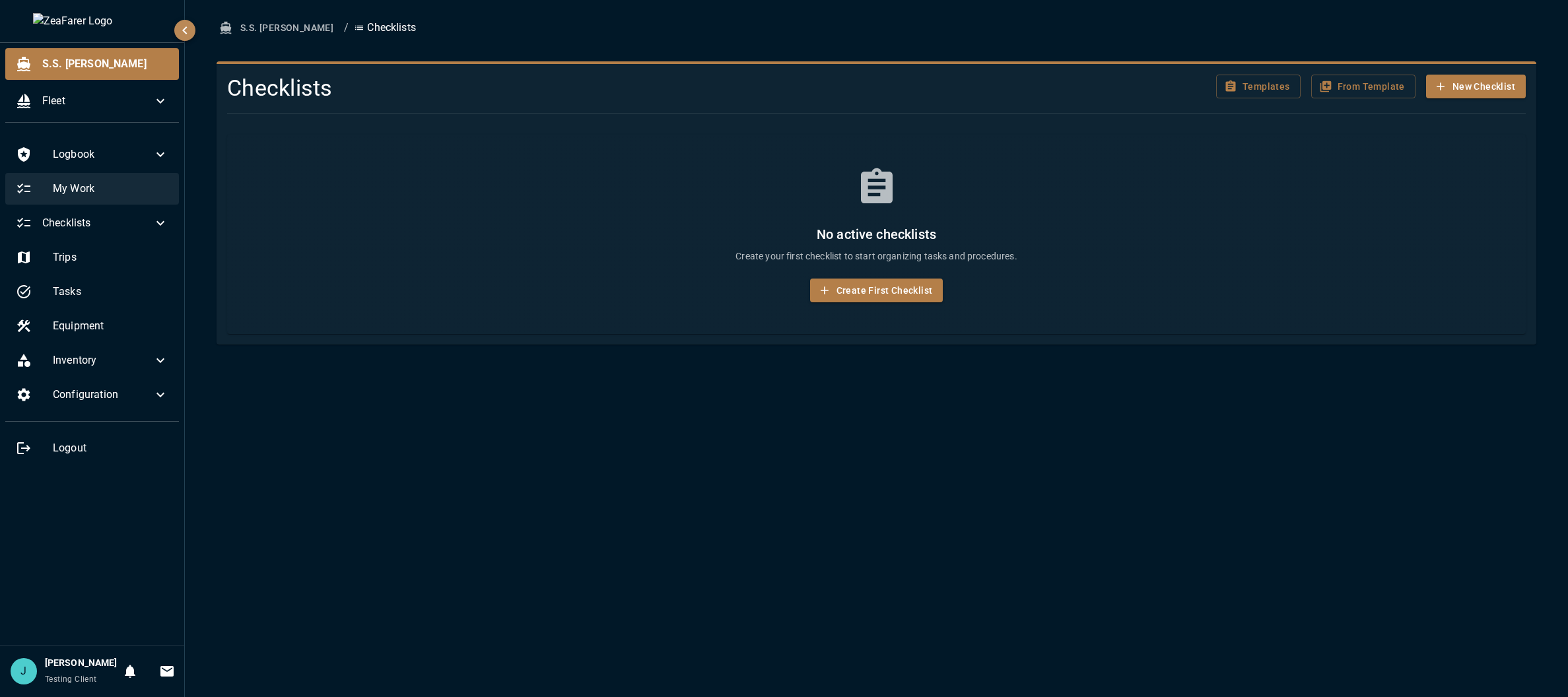
click at [92, 188] on span "My Work" at bounding box center [111, 188] width 115 height 16
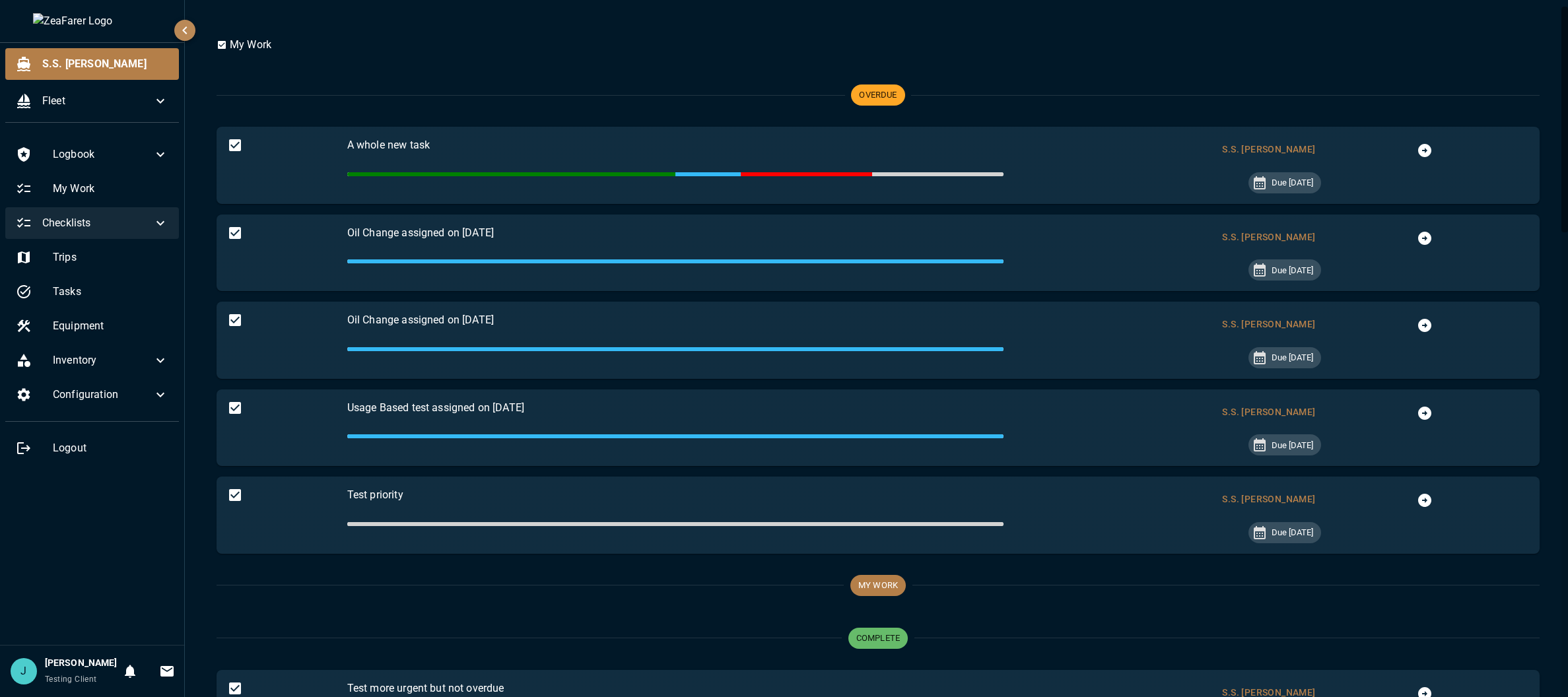
click at [89, 222] on span "Checklists" at bounding box center [97, 222] width 111 height 16
click at [83, 241] on ul "Logbook My Work Checklists Checklists (New) Trips Tasks Equipment Inventory Con…" at bounding box center [92, 320] width 185 height 373
click at [85, 252] on span "Checklists (New)" at bounding box center [111, 257] width 115 height 16
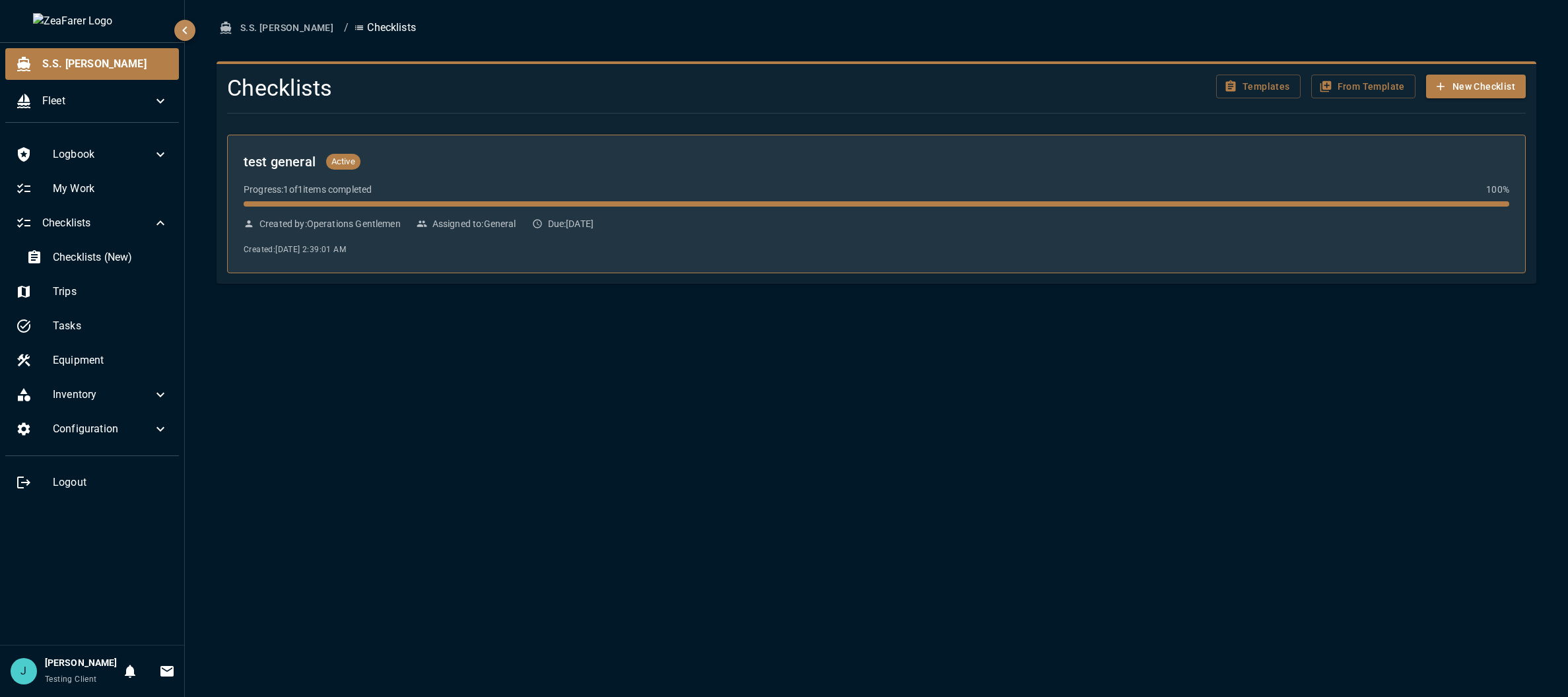
click at [541, 210] on div "test general Active Progress: 1 of 1 items completed 100 % Created by: Operatio…" at bounding box center [876, 204] width 1266 height 106
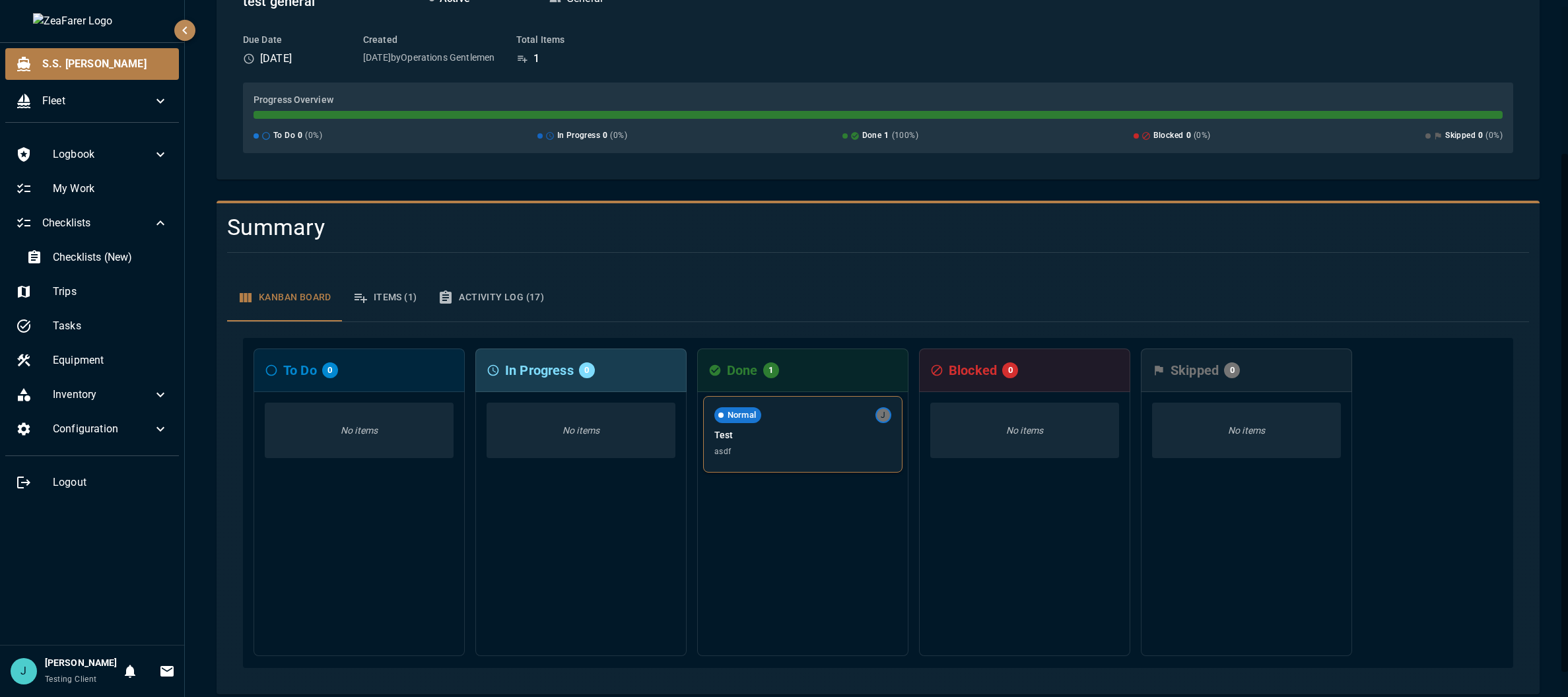
scroll to position [223, 0]
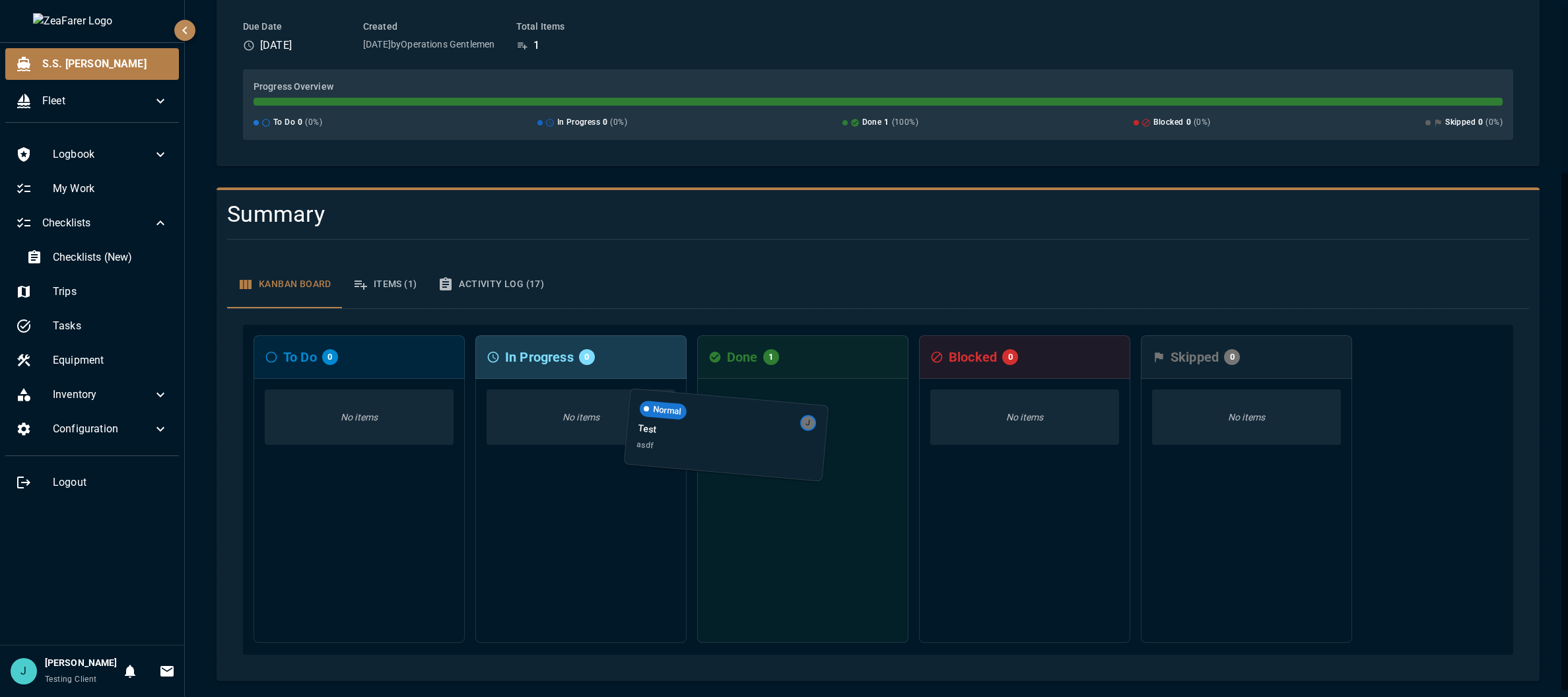
drag, startPoint x: 806, startPoint y: 403, endPoint x: 588, endPoint y: 410, distance: 218.1
click at [541, 411] on div "To Do 0 No items In Progress 0 No items Done 1 Normal J Test asdf Blocked 0 No …" at bounding box center [878, 489] width 1270 height 330
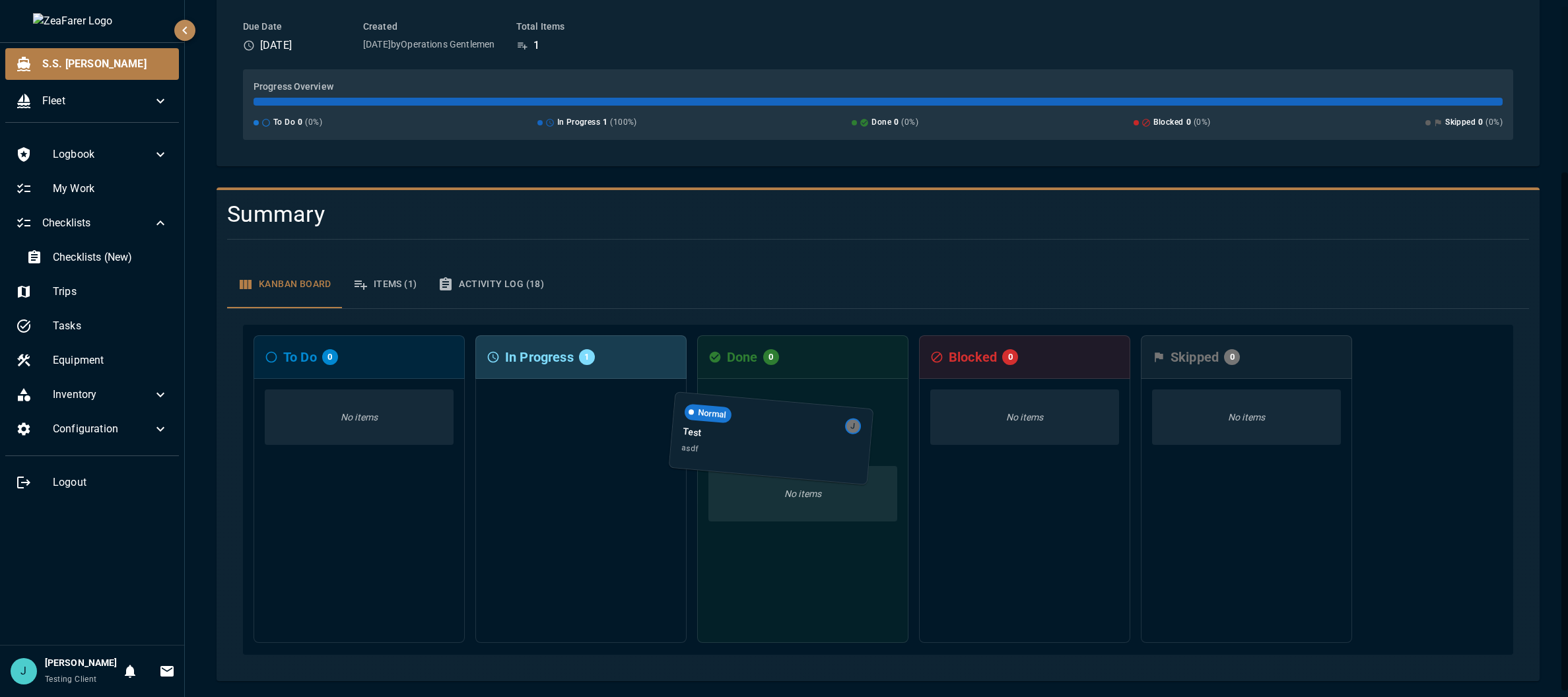
drag, startPoint x: 596, startPoint y: 435, endPoint x: 789, endPoint y: 453, distance: 193.8
click at [541, 453] on div "To Do 0 No items In Progress 1 Normal J Test asdf Done 0 No items Blocked 0 No …" at bounding box center [878, 489] width 1270 height 330
